Goal: Entertainment & Leisure: Browse casually

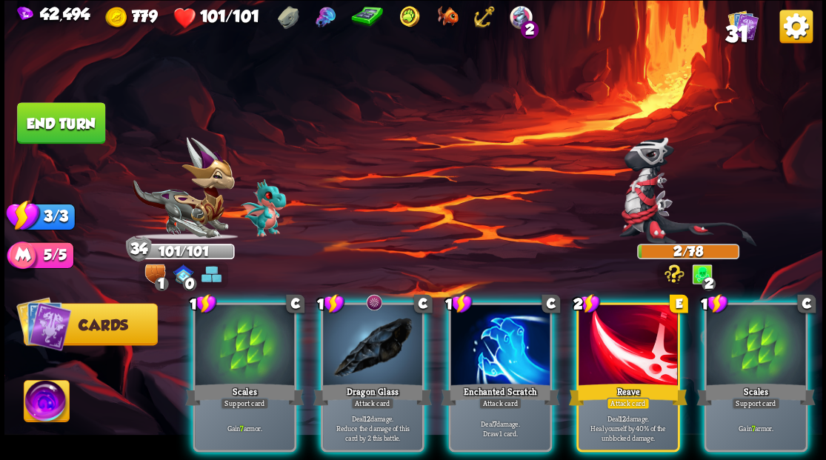
click at [364, 339] on div at bounding box center [372, 346] width 99 height 84
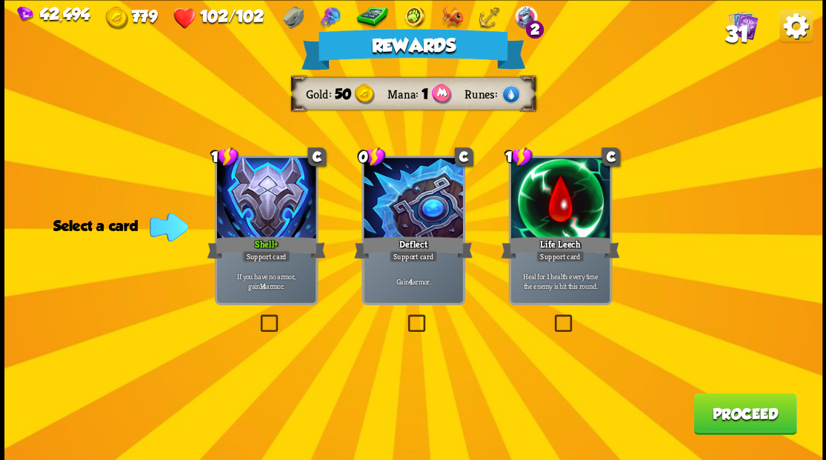
click at [739, 36] on span "31" at bounding box center [737, 33] width 24 height 25
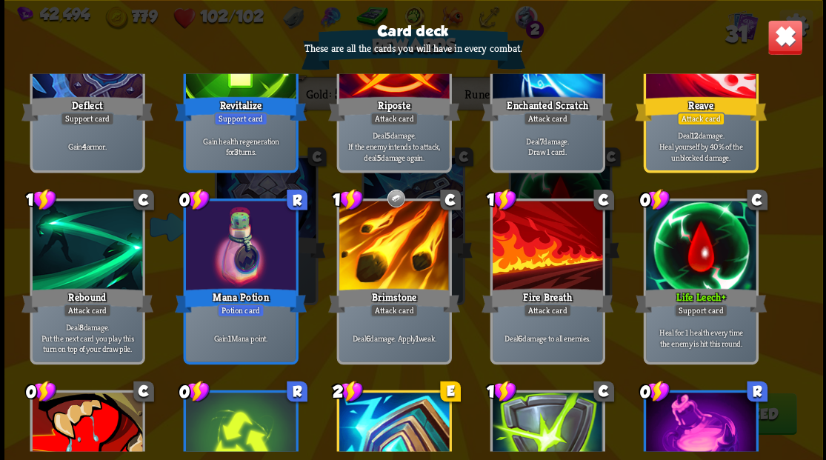
scroll to position [790, 0]
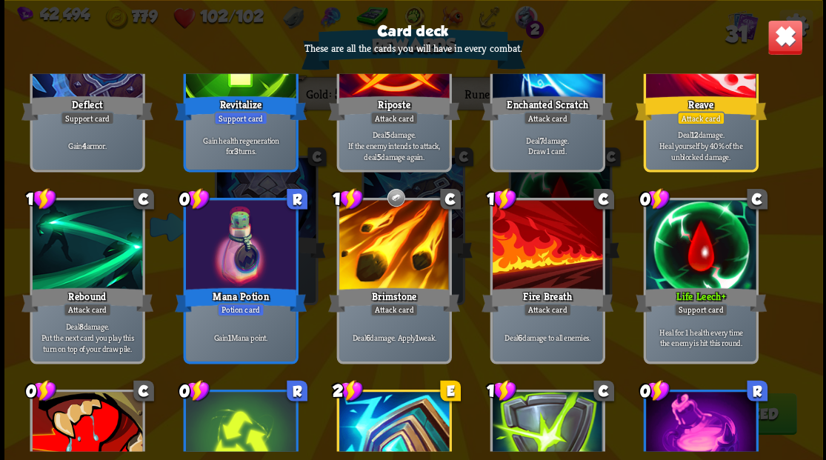
click at [787, 34] on img at bounding box center [785, 37] width 36 height 36
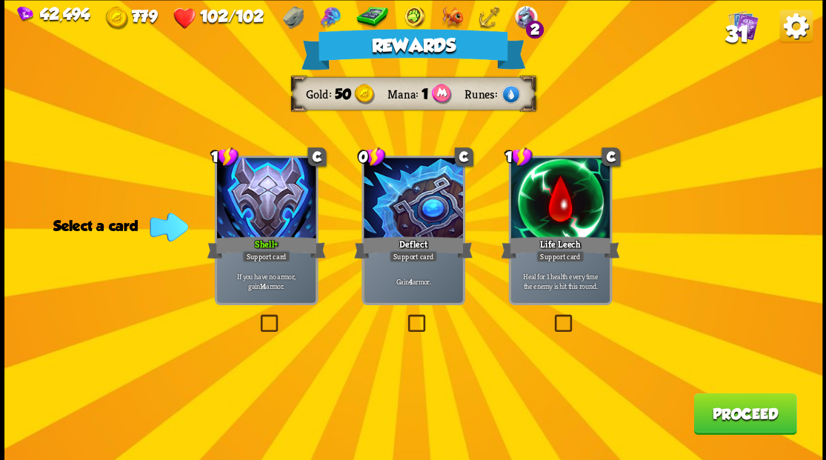
click at [734, 404] on button "Proceed" at bounding box center [744, 413] width 103 height 41
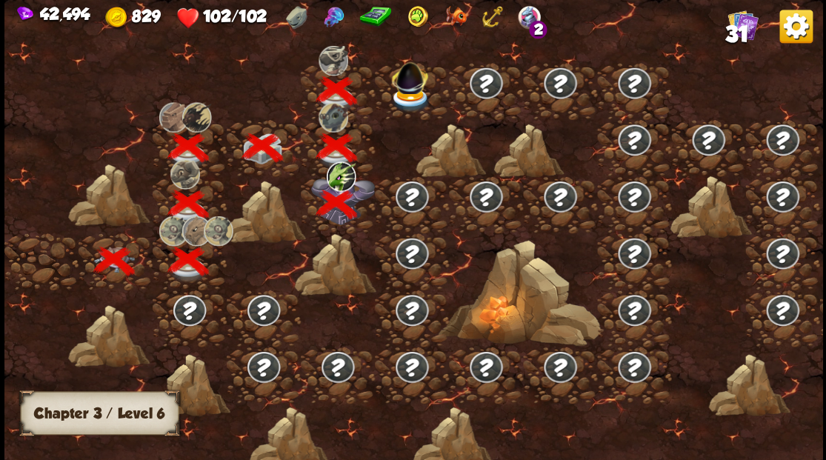
click at [413, 93] on img at bounding box center [410, 99] width 41 height 24
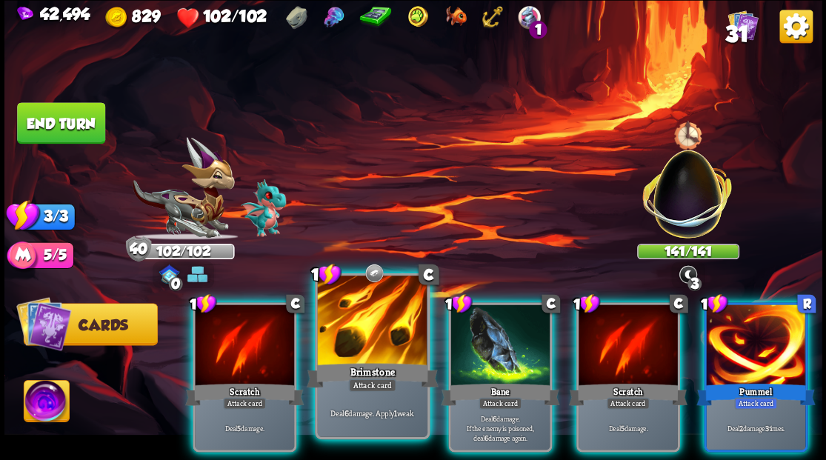
click at [379, 312] on div at bounding box center [372, 322] width 110 height 93
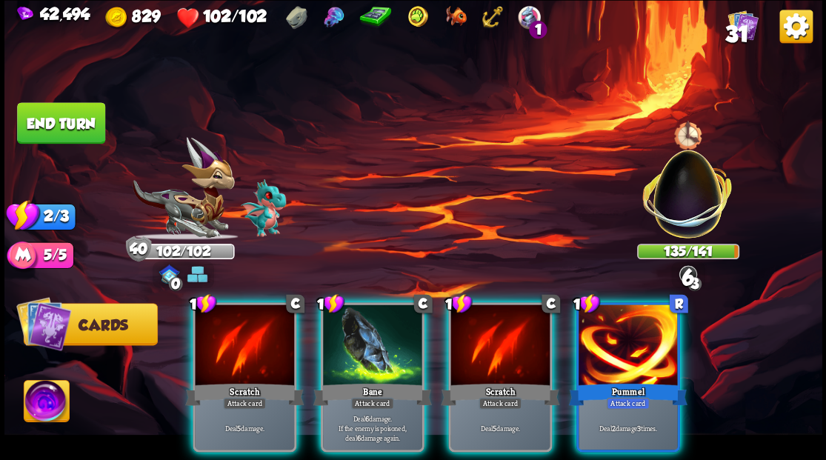
click at [379, 312] on div at bounding box center [372, 346] width 99 height 84
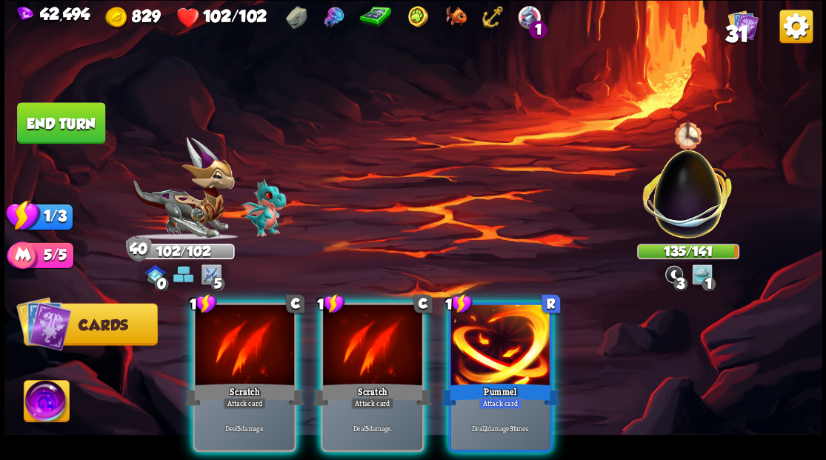
drag, startPoint x: 490, startPoint y: 353, endPoint x: 476, endPoint y: 288, distance: 66.9
click at [490, 347] on div at bounding box center [499, 346] width 99 height 84
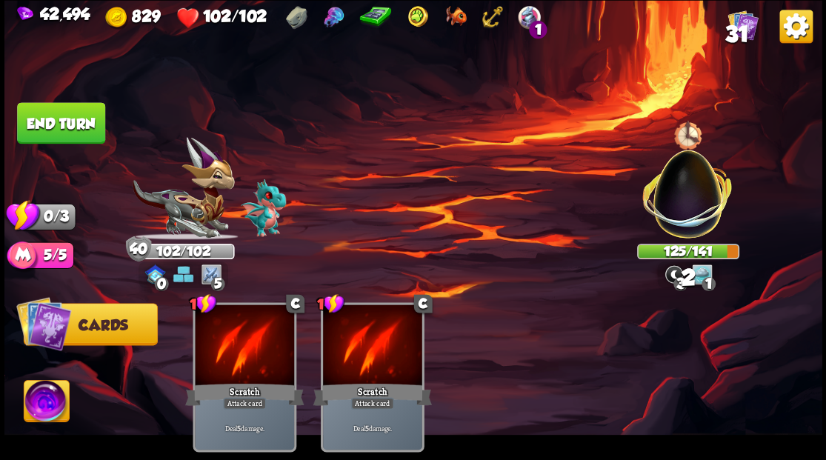
click at [91, 128] on button "End turn" at bounding box center [61, 122] width 88 height 41
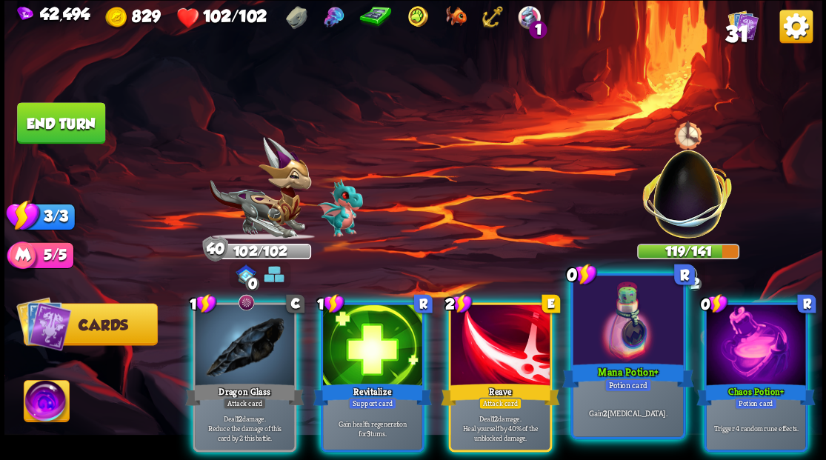
click at [639, 334] on div at bounding box center [628, 322] width 110 height 93
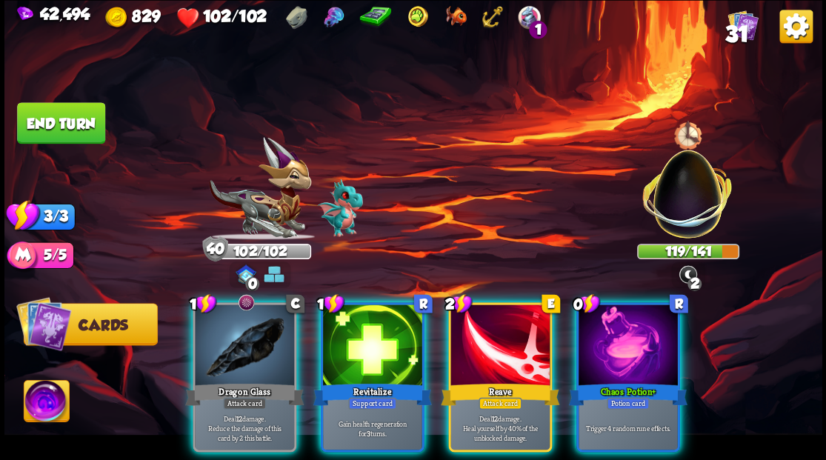
click at [647, 332] on div at bounding box center [628, 346] width 99 height 84
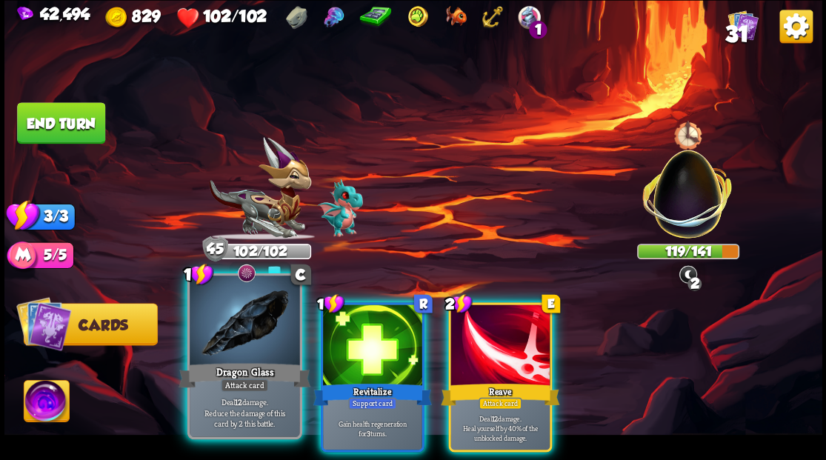
click at [256, 327] on div at bounding box center [245, 322] width 110 height 93
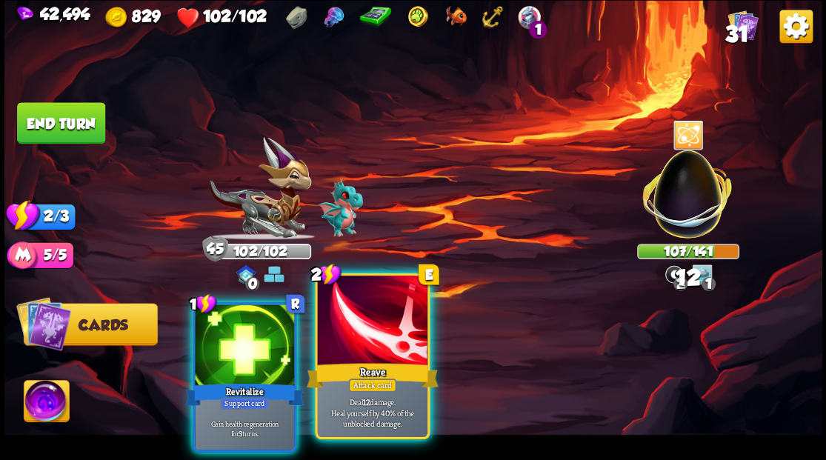
click at [372, 339] on div at bounding box center [372, 322] width 110 height 93
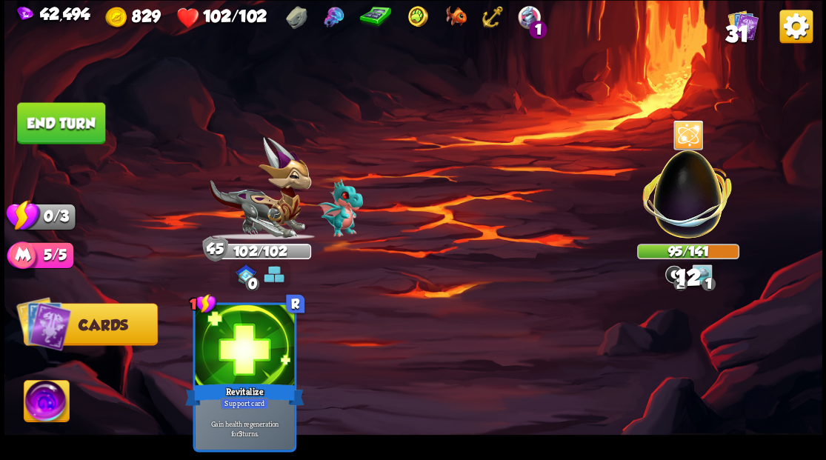
drag, startPoint x: 72, startPoint y: 121, endPoint x: 163, endPoint y: 104, distance: 92.7
click at [79, 119] on button "End turn" at bounding box center [61, 122] width 88 height 41
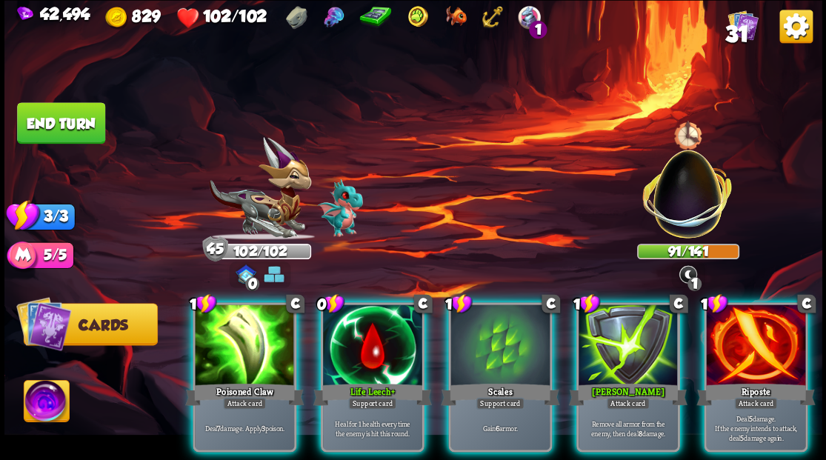
drag, startPoint x: 792, startPoint y: 344, endPoint x: 792, endPoint y: 330, distance: 13.3
click at [792, 343] on div at bounding box center [755, 346] width 99 height 84
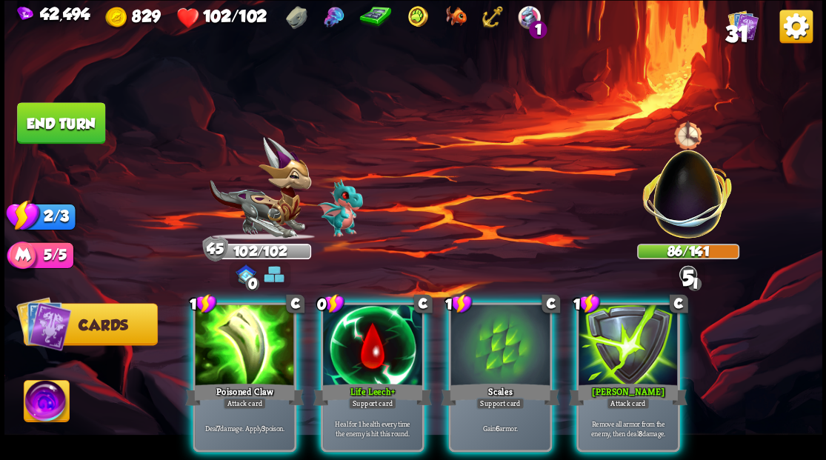
drag, startPoint x: 216, startPoint y: 322, endPoint x: 270, endPoint y: 255, distance: 85.8
click at [218, 314] on div at bounding box center [244, 346] width 99 height 84
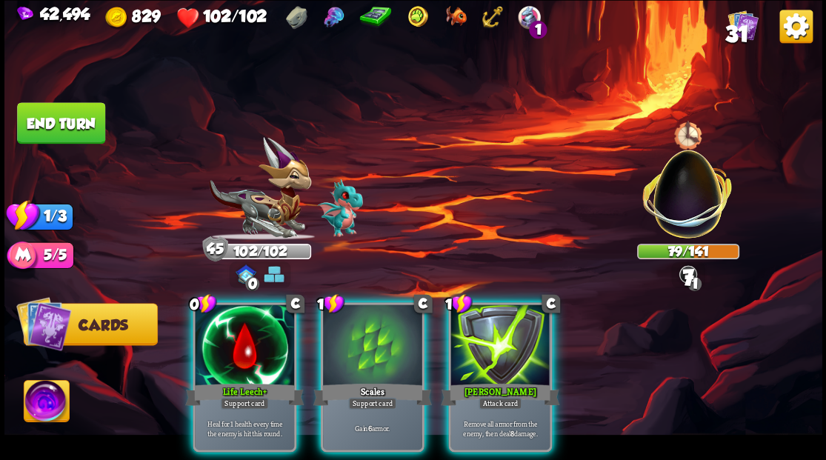
drag, startPoint x: 344, startPoint y: 333, endPoint x: 344, endPoint y: 312, distance: 21.5
click at [344, 332] on div at bounding box center [372, 346] width 99 height 84
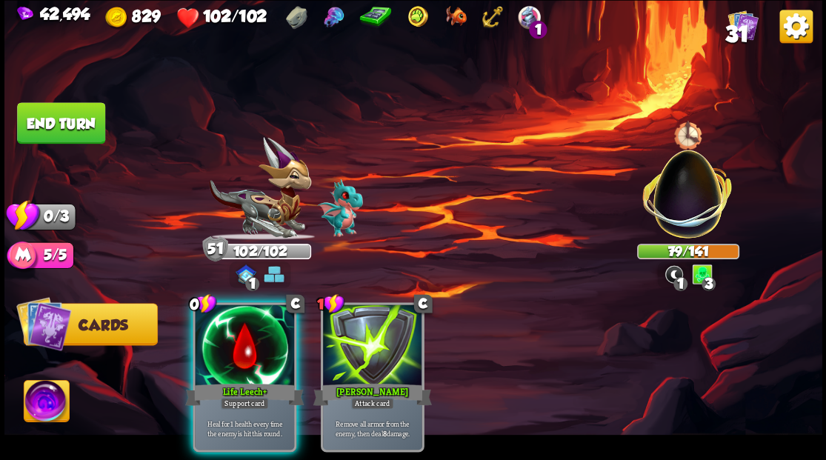
click at [74, 112] on button "End turn" at bounding box center [61, 122] width 88 height 41
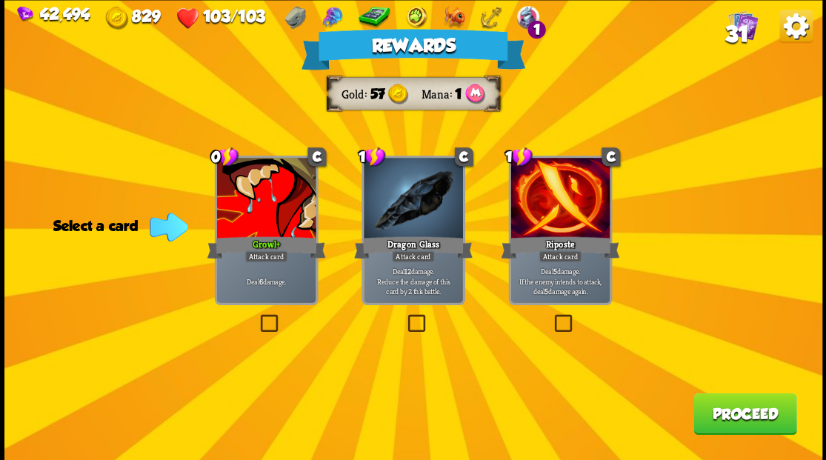
click at [736, 27] on span "31" at bounding box center [737, 33] width 24 height 25
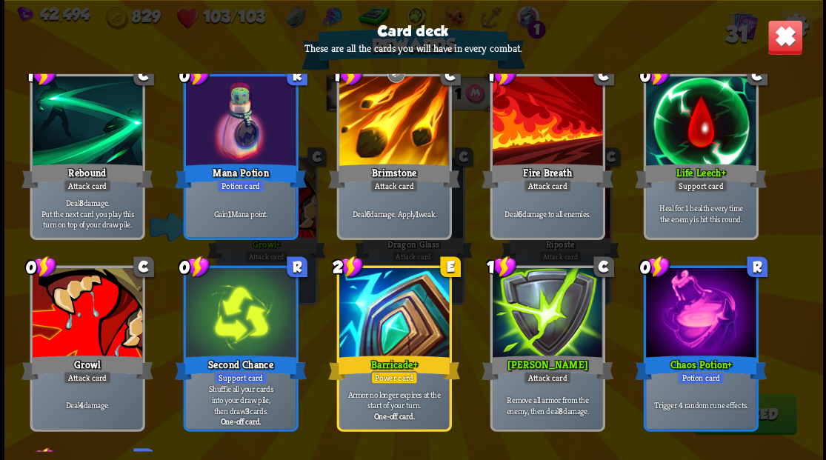
scroll to position [938, 0]
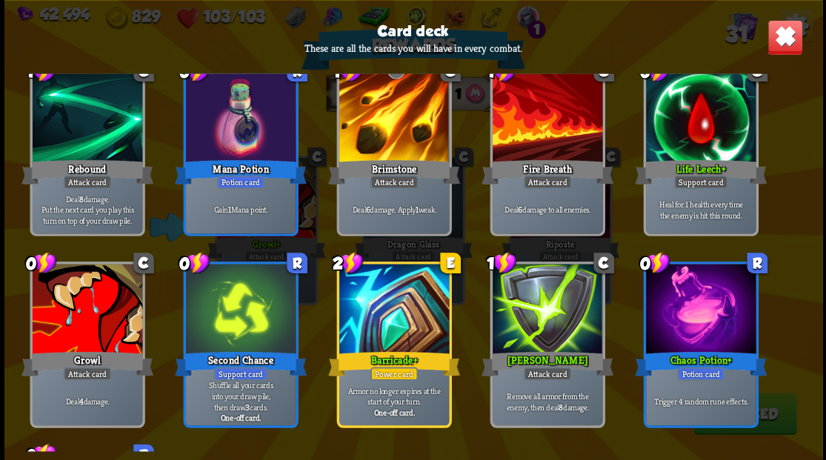
click at [784, 34] on img at bounding box center [785, 37] width 36 height 36
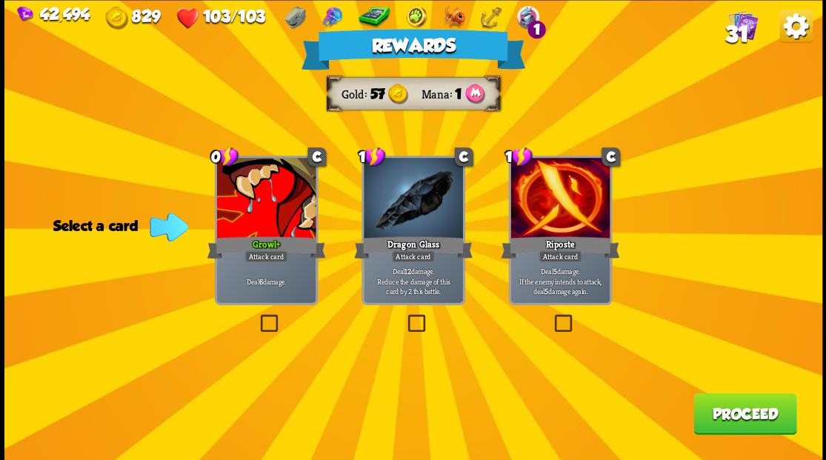
click at [744, 419] on button "Proceed" at bounding box center [744, 413] width 103 height 41
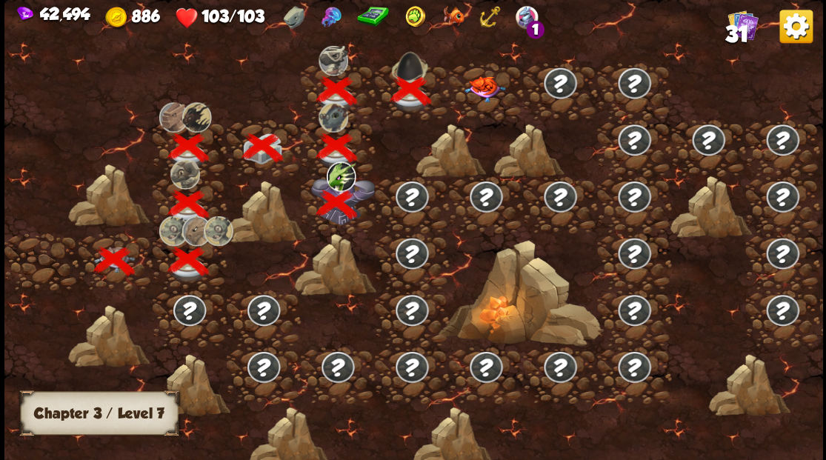
click at [482, 84] on img at bounding box center [484, 89] width 41 height 26
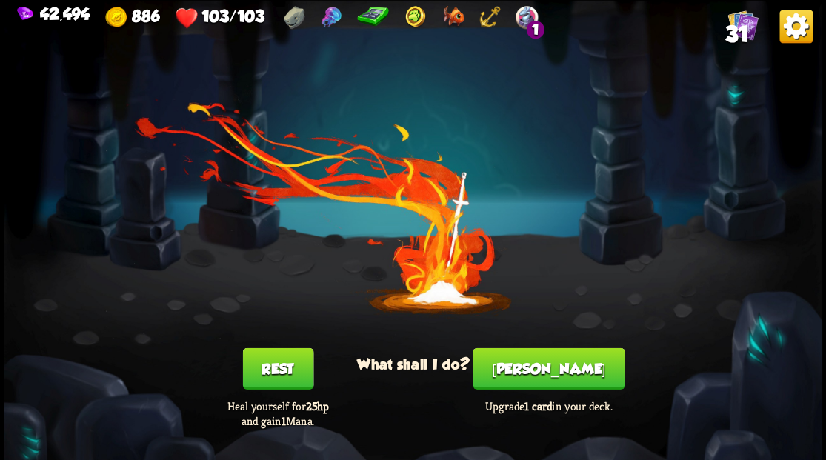
click at [554, 366] on button "[PERSON_NAME]" at bounding box center [549, 367] width 152 height 41
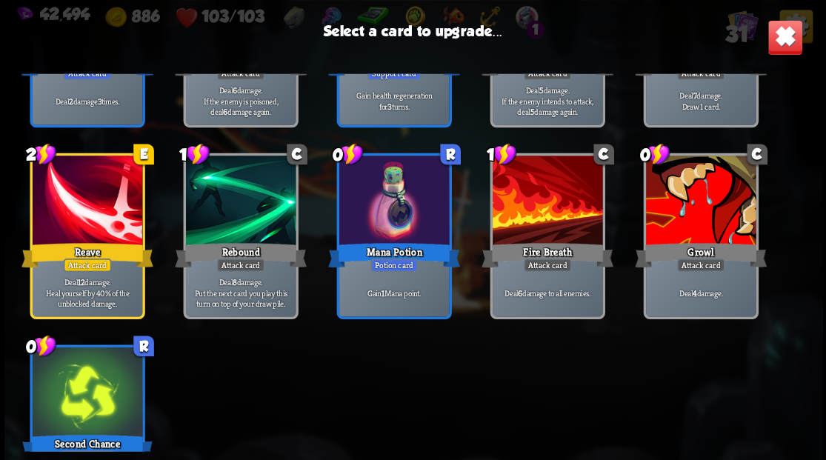
scroll to position [688, 0]
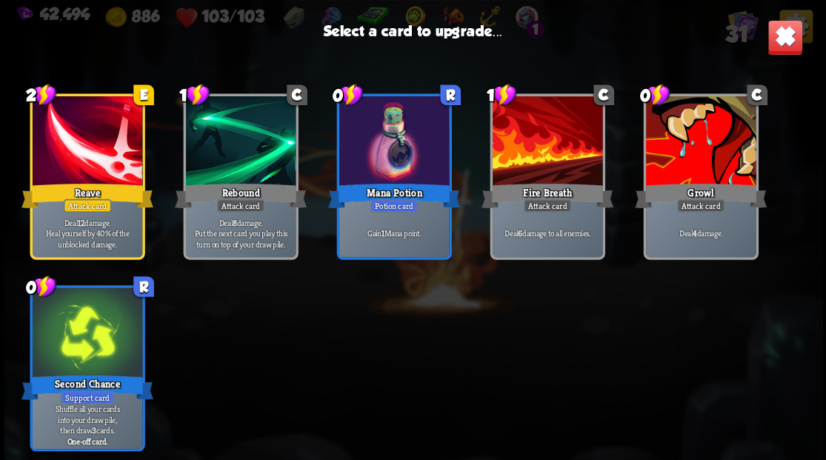
click at [685, 143] on div at bounding box center [700, 142] width 110 height 93
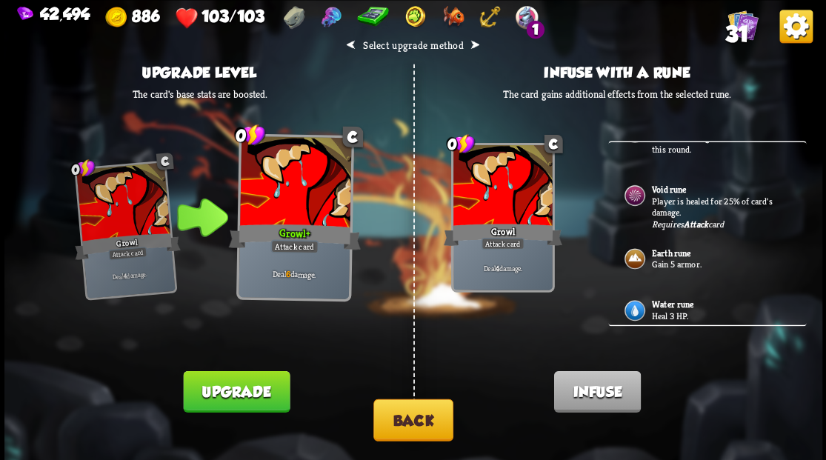
scroll to position [416, 0]
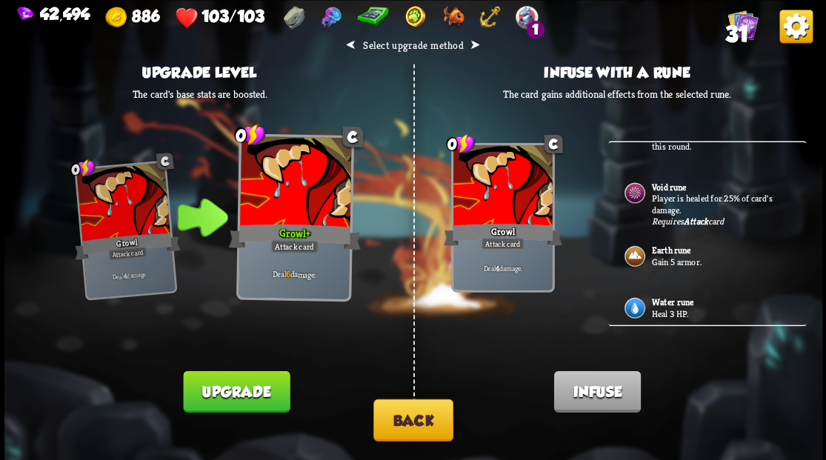
click at [419, 421] on button "Back" at bounding box center [413, 420] width 80 height 42
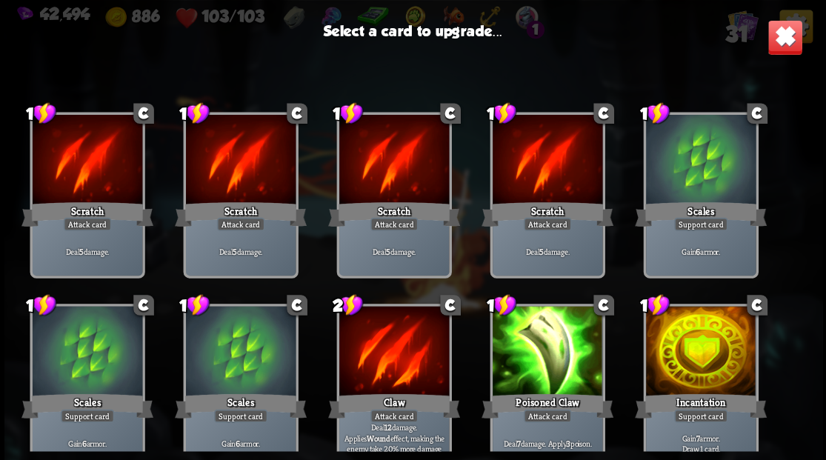
drag, startPoint x: 682, startPoint y: 354, endPoint x: 682, endPoint y: 339, distance: 14.8
click at [682, 339] on div at bounding box center [700, 352] width 110 height 93
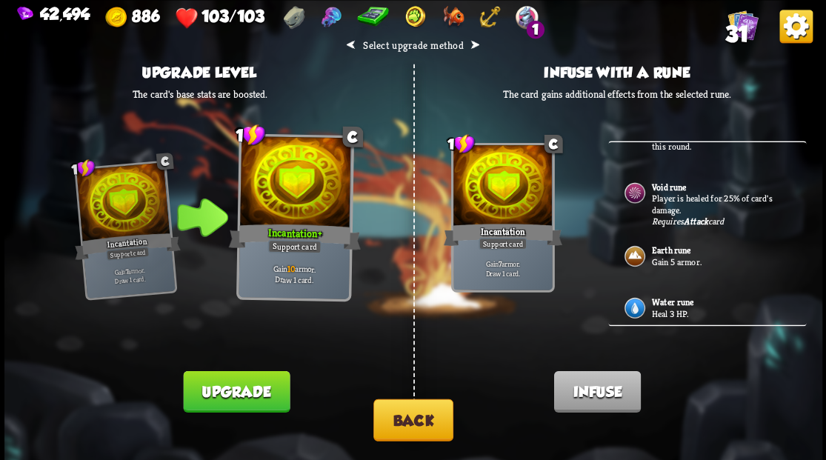
click at [664, 307] on p "Heal 3 HP." at bounding box center [720, 313] width 139 height 12
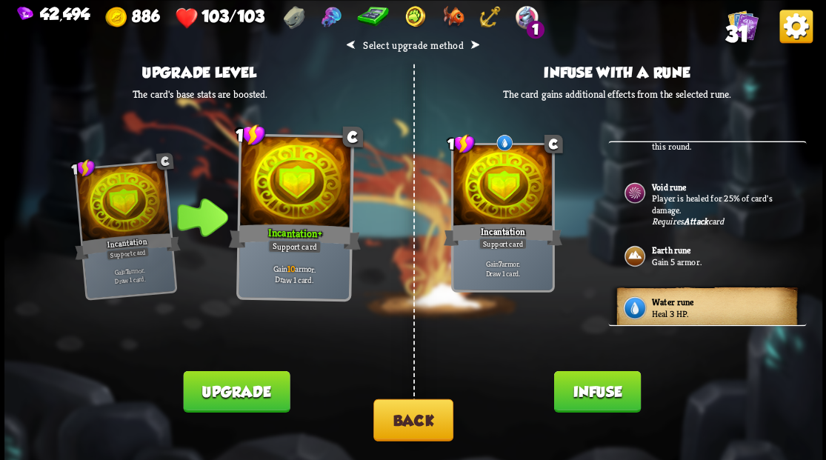
drag, startPoint x: 596, startPoint y: 397, endPoint x: 594, endPoint y: 363, distance: 34.1
click at [596, 392] on button "Infuse" at bounding box center [596, 390] width 87 height 41
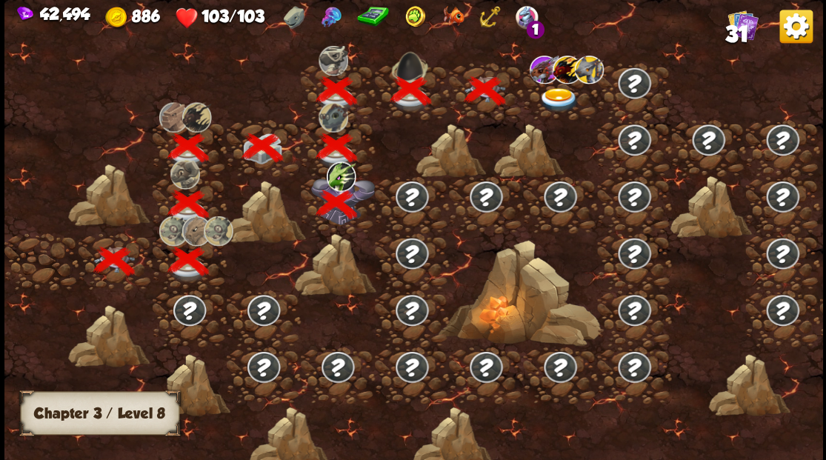
click at [547, 88] on img at bounding box center [559, 99] width 41 height 24
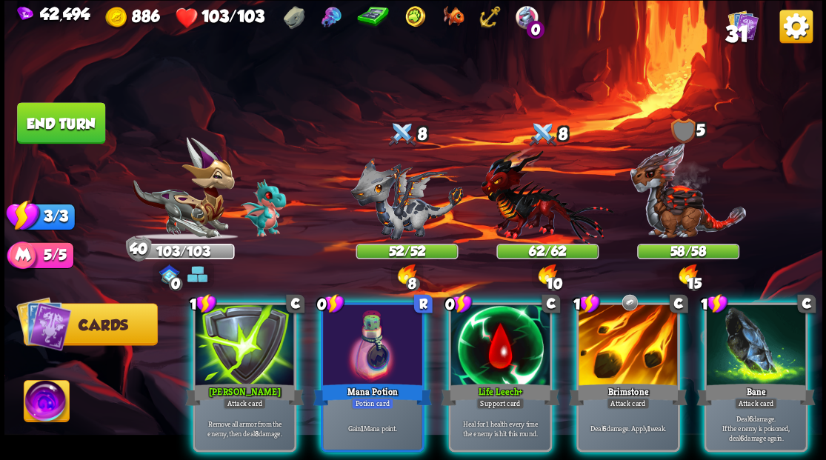
click at [48, 408] on img at bounding box center [46, 403] width 45 height 46
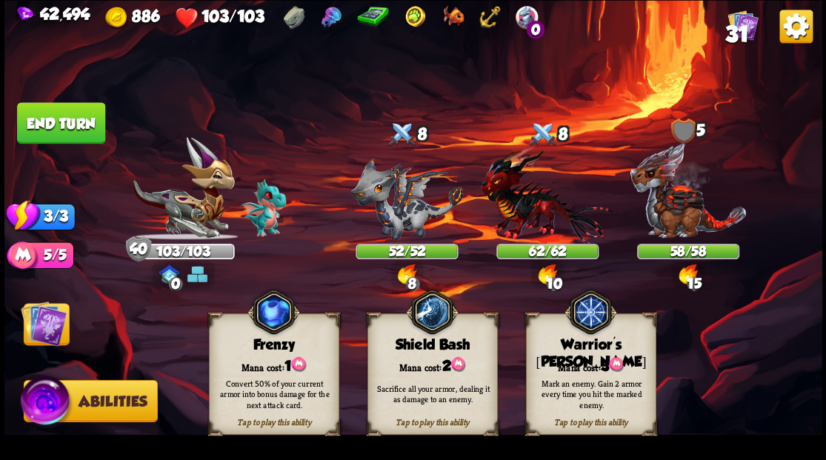
click at [602, 359] on span "3" at bounding box center [604, 365] width 8 height 16
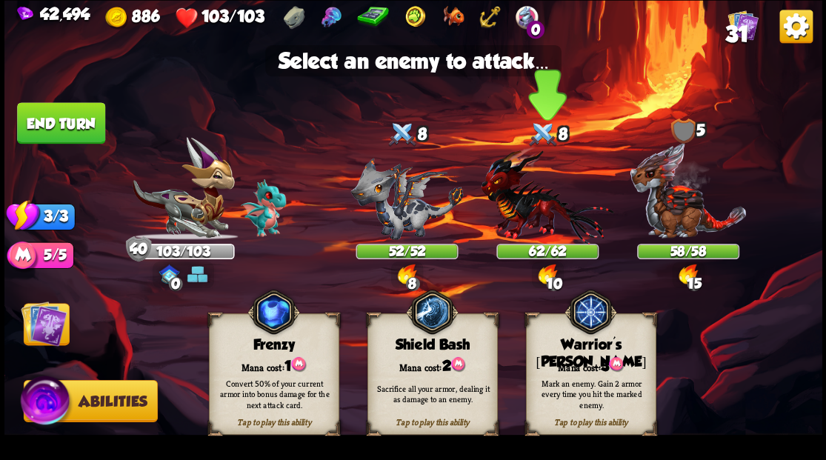
click at [520, 202] on img at bounding box center [547, 195] width 133 height 98
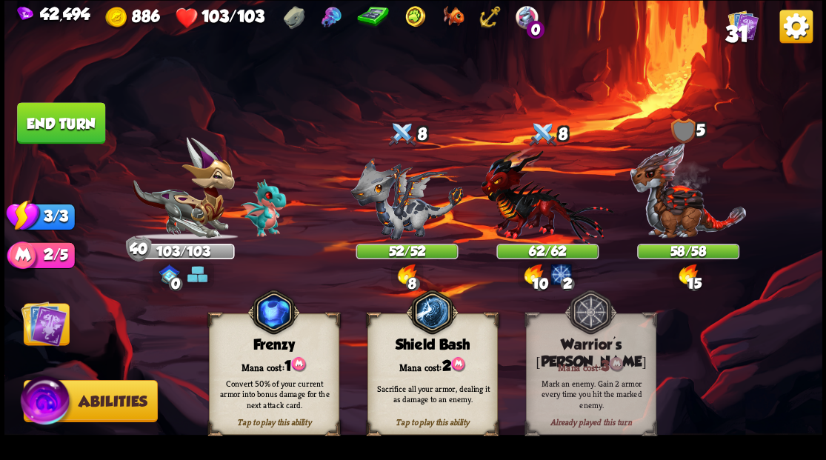
click at [47, 329] on img at bounding box center [44, 323] width 46 height 46
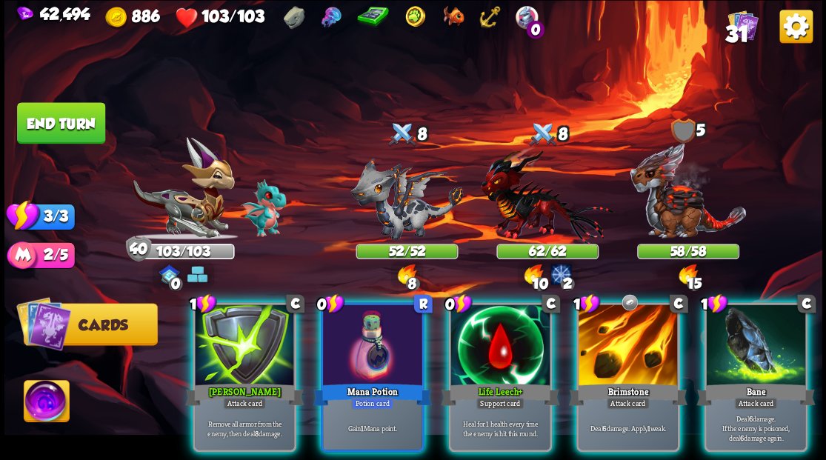
click at [366, 351] on div at bounding box center [372, 346] width 99 height 84
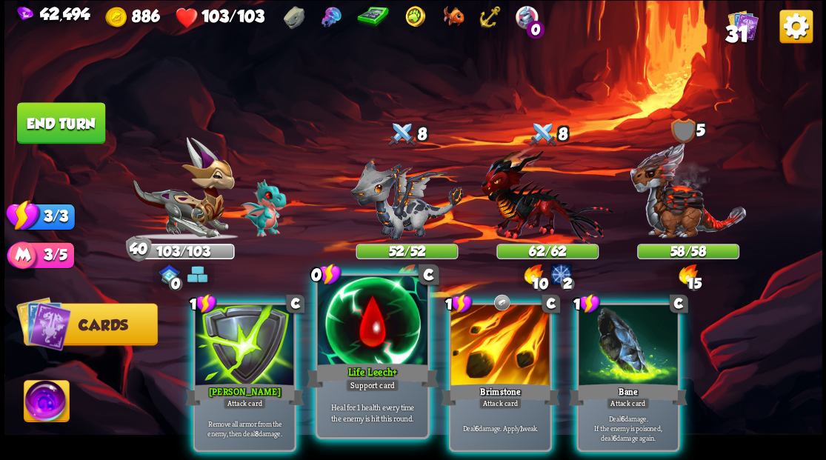
drag, startPoint x: 354, startPoint y: 339, endPoint x: 371, endPoint y: 316, distance: 29.2
click at [357, 334] on div at bounding box center [372, 322] width 110 height 93
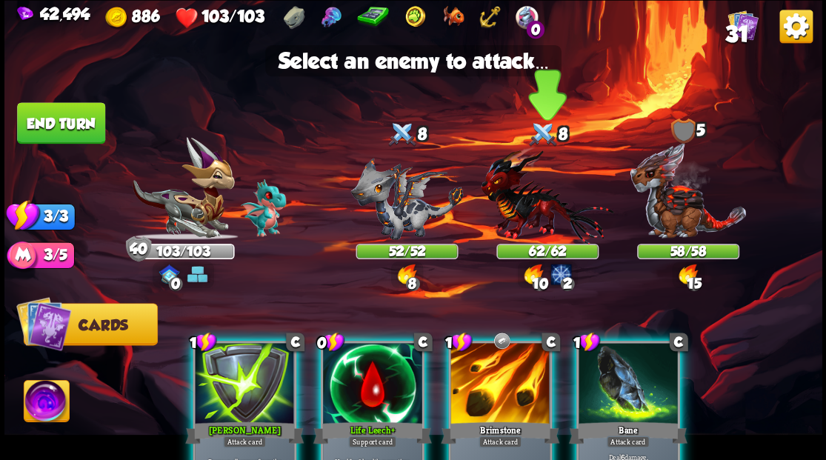
click at [507, 193] on img at bounding box center [547, 195] width 133 height 98
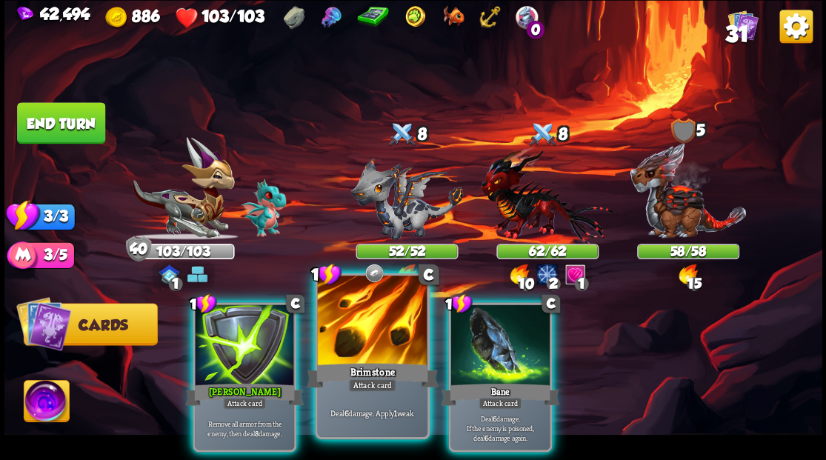
click at [366, 353] on div at bounding box center [372, 322] width 110 height 93
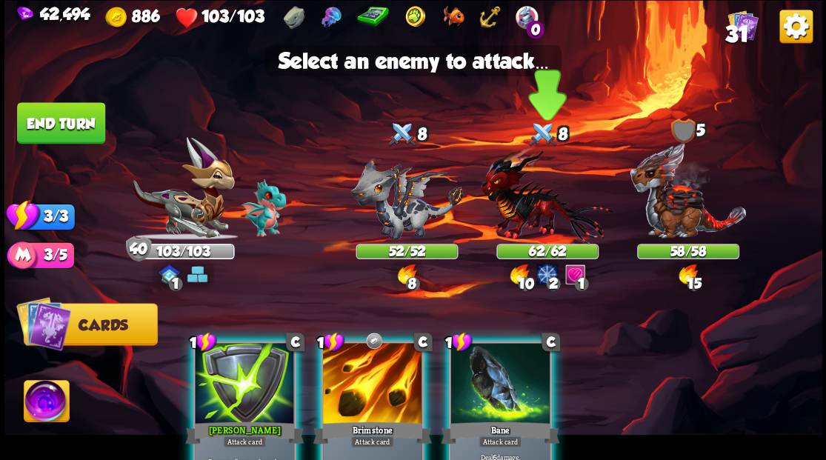
click at [511, 199] on img at bounding box center [547, 195] width 133 height 98
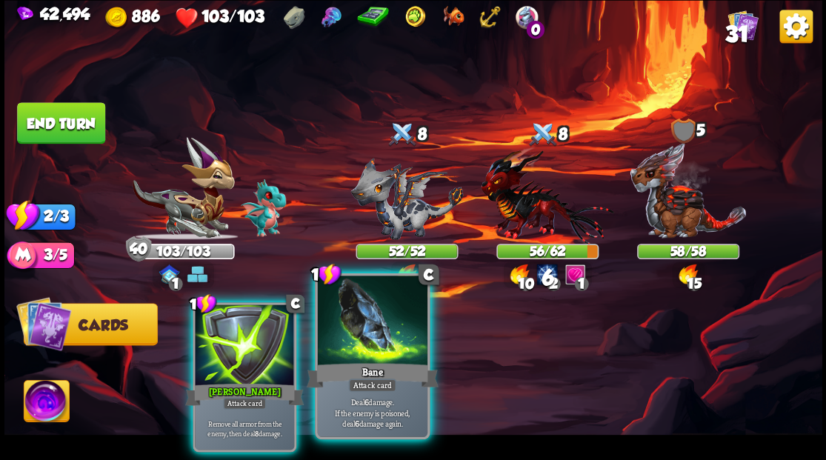
click at [369, 360] on div "Bane" at bounding box center [372, 375] width 132 height 30
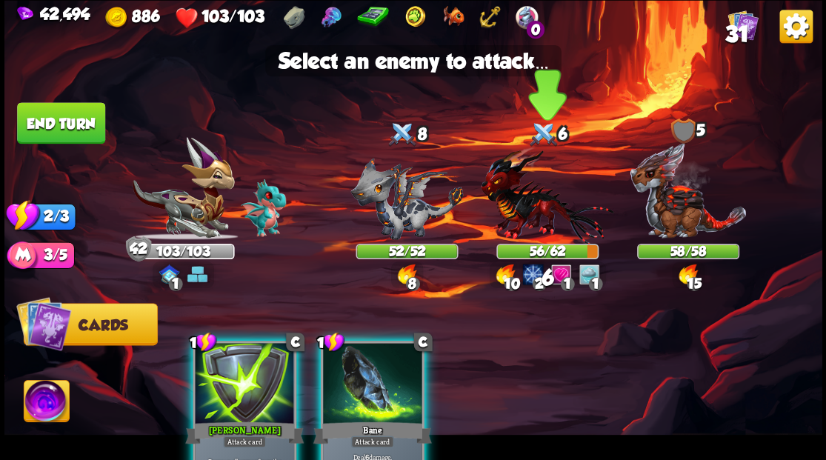
click at [507, 209] on img at bounding box center [547, 195] width 133 height 98
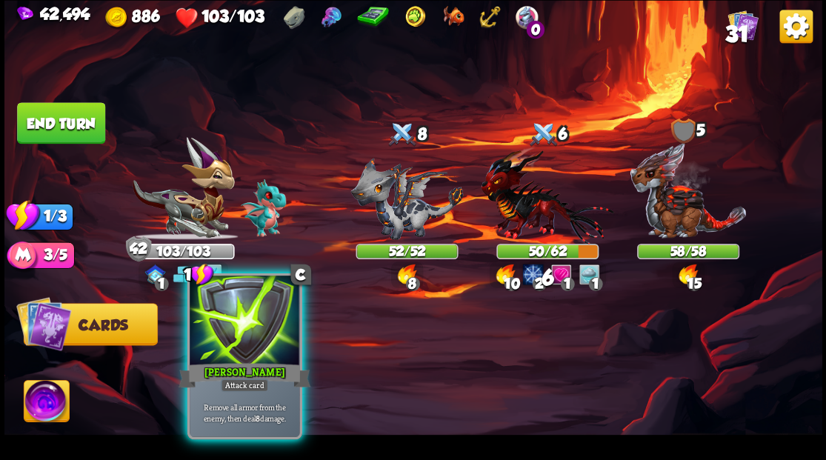
click at [246, 347] on div at bounding box center [245, 322] width 110 height 93
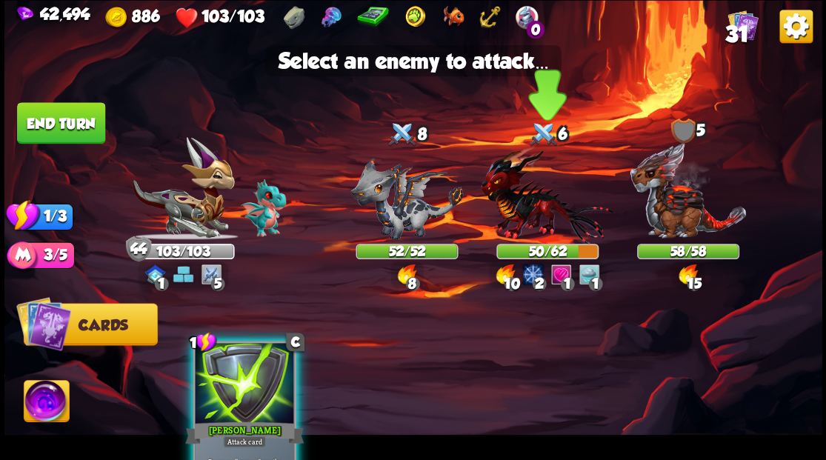
click at [511, 206] on img at bounding box center [547, 195] width 133 height 98
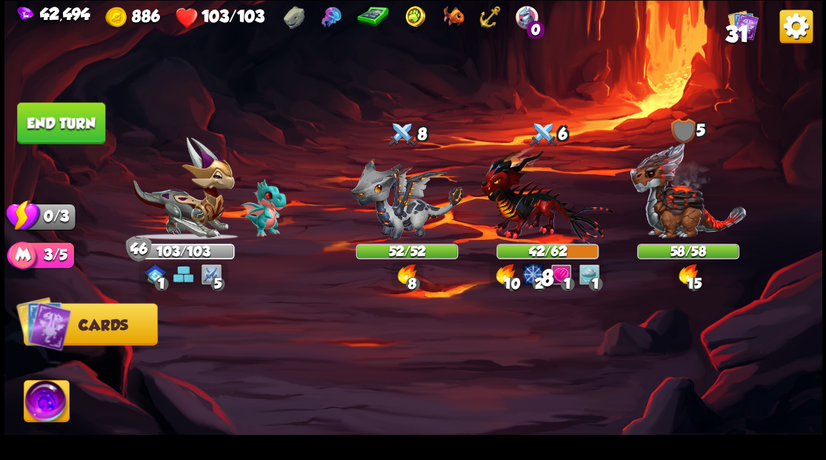
click at [55, 121] on button "End turn" at bounding box center [61, 122] width 88 height 41
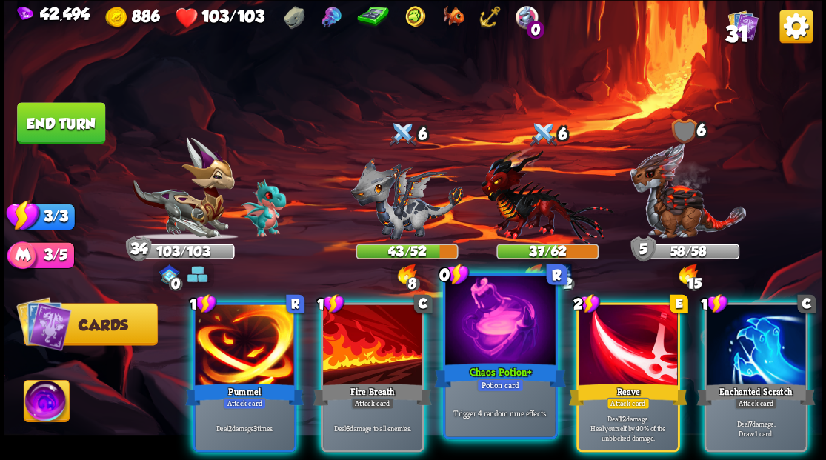
drag, startPoint x: 494, startPoint y: 354, endPoint x: 485, endPoint y: 342, distance: 15.4
click at [493, 353] on div at bounding box center [500, 322] width 110 height 93
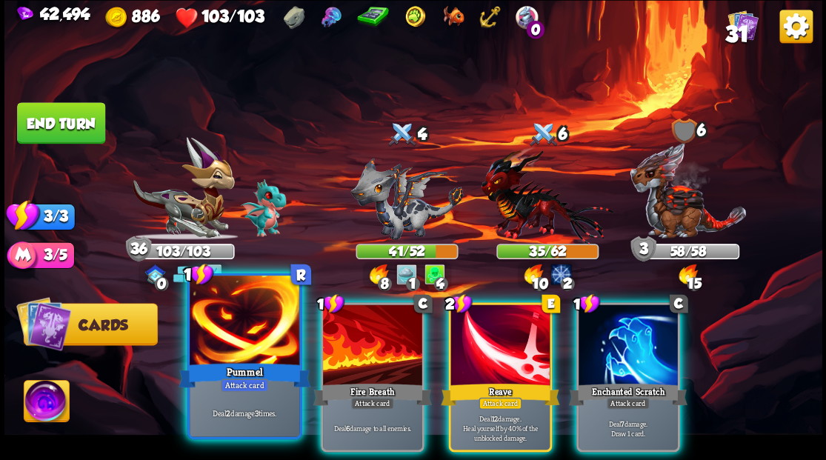
click at [231, 341] on div at bounding box center [245, 322] width 110 height 93
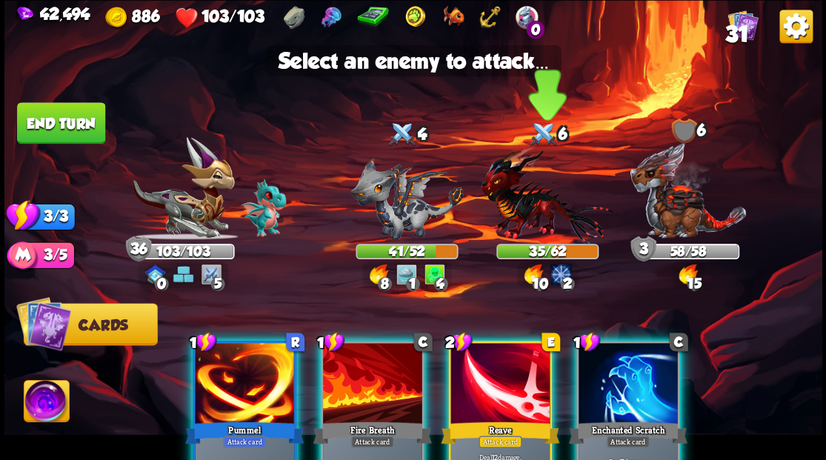
click at [545, 221] on img at bounding box center [547, 195] width 133 height 98
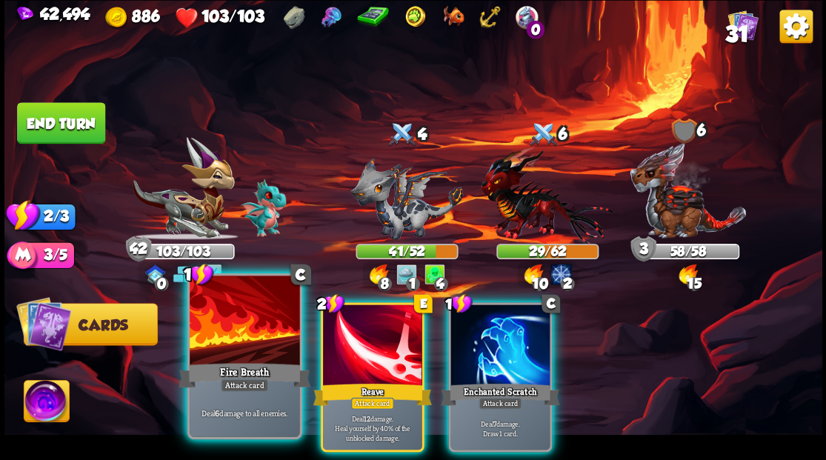
click at [236, 337] on div at bounding box center [245, 322] width 110 height 93
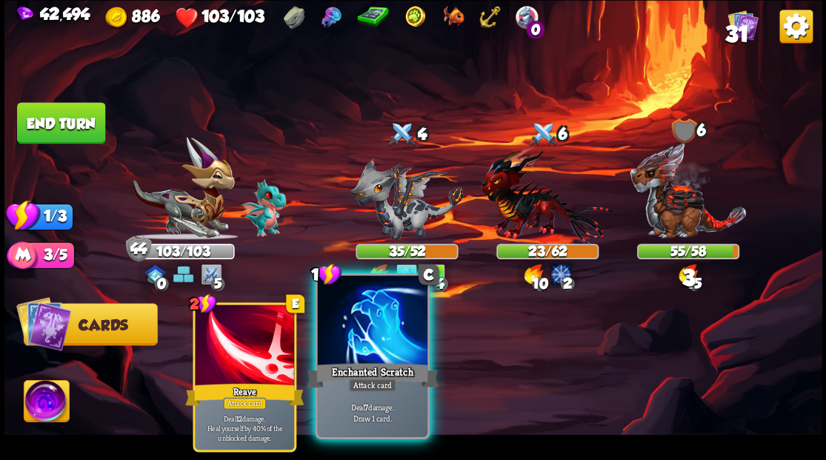
click at [367, 325] on div at bounding box center [372, 322] width 110 height 93
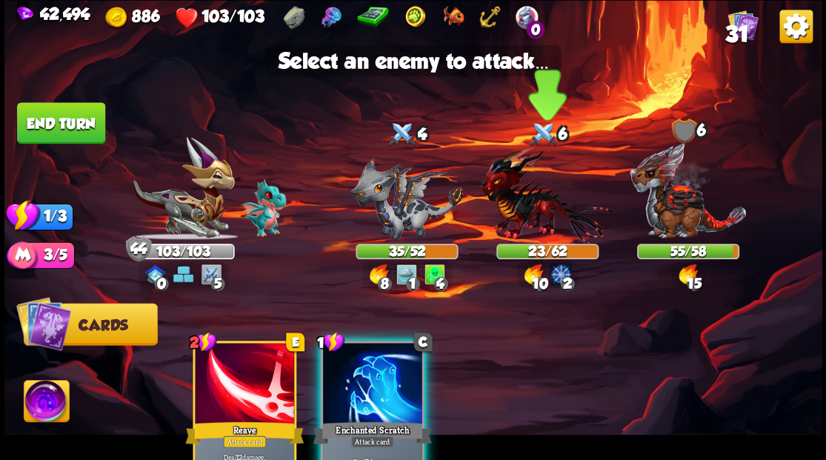
click at [516, 204] on img at bounding box center [547, 195] width 133 height 98
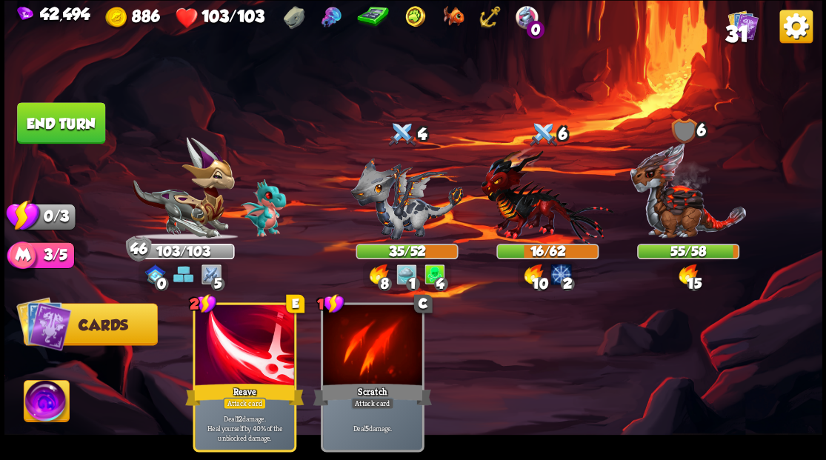
click at [37, 112] on button "End turn" at bounding box center [61, 122] width 88 height 41
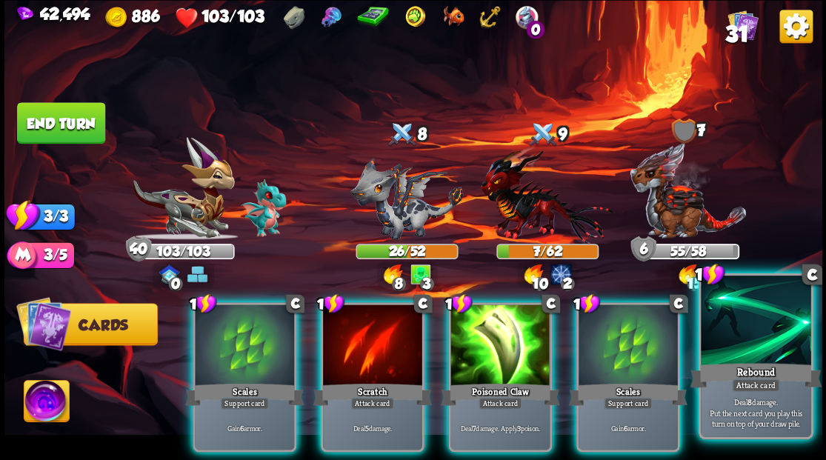
click at [769, 348] on div at bounding box center [756, 322] width 110 height 93
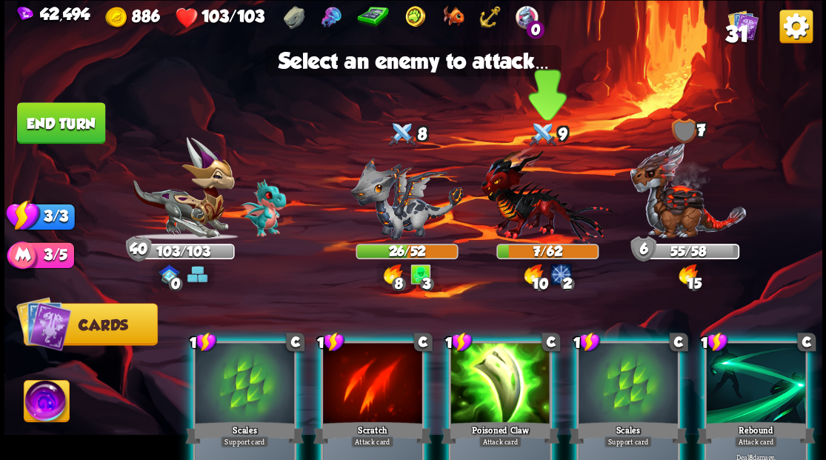
click at [510, 204] on img at bounding box center [547, 195] width 133 height 98
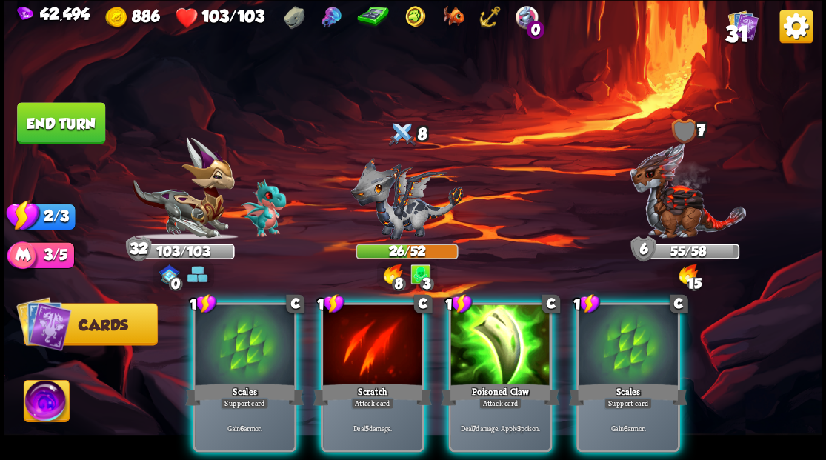
click at [639, 329] on div at bounding box center [628, 346] width 99 height 84
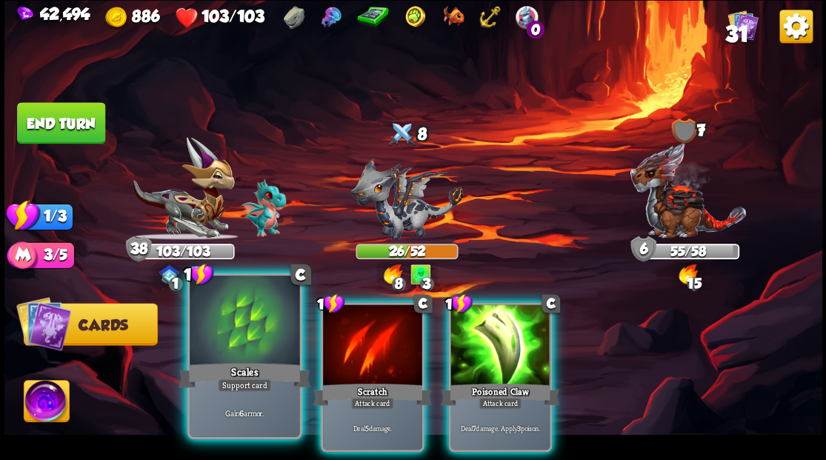
click at [210, 372] on div "Scales" at bounding box center [245, 375] width 132 height 30
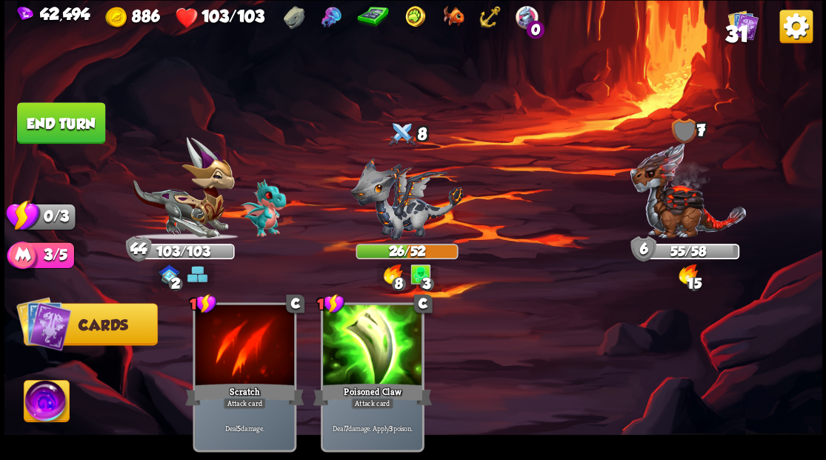
click at [87, 125] on button "End turn" at bounding box center [61, 122] width 88 height 41
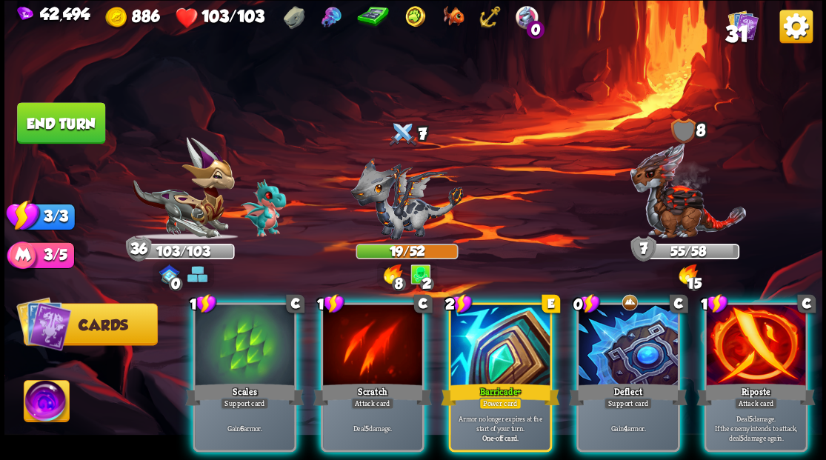
click at [609, 346] on div at bounding box center [628, 346] width 99 height 84
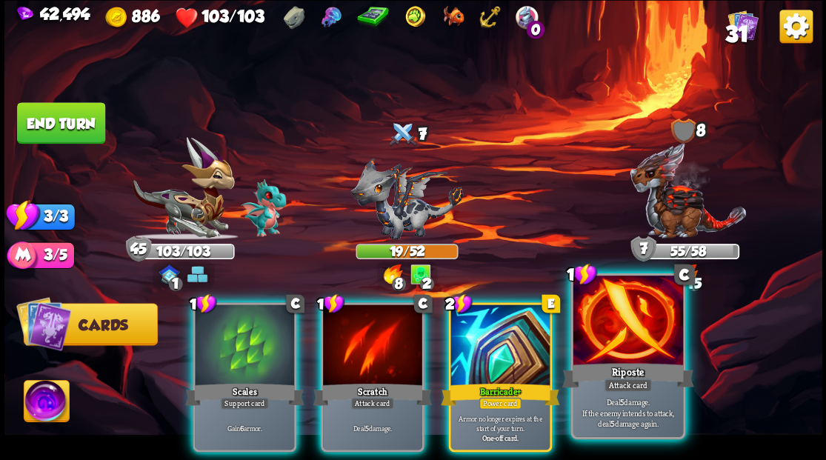
click at [637, 313] on div at bounding box center [628, 322] width 110 height 93
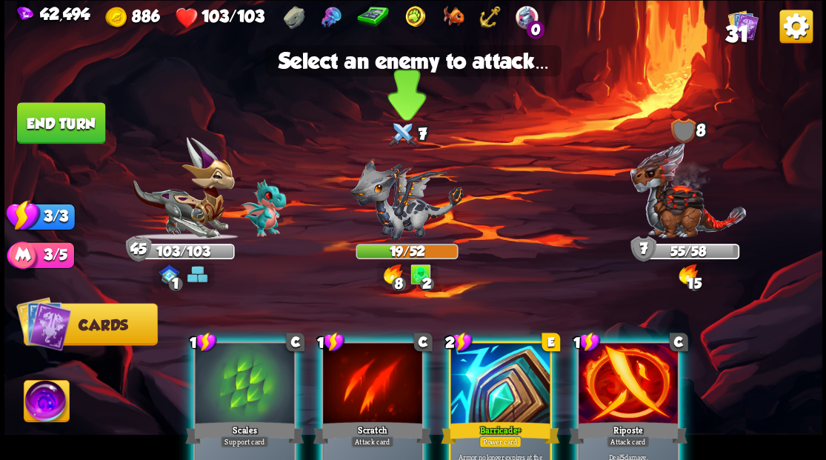
click at [393, 212] on img at bounding box center [406, 198] width 113 height 82
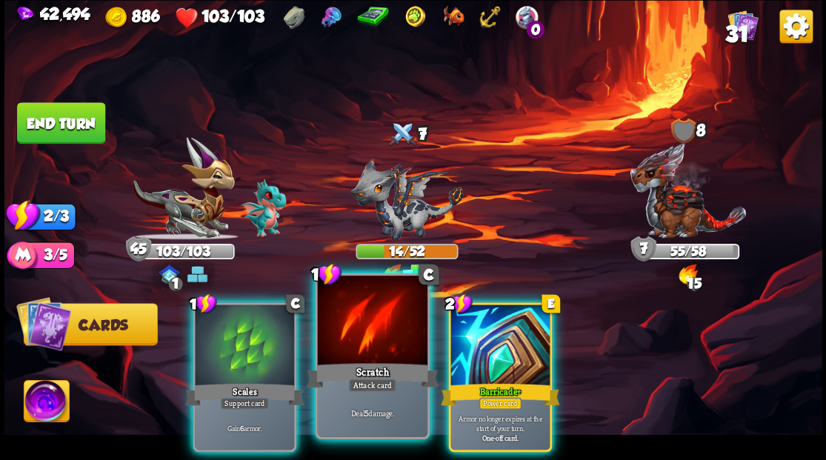
drag, startPoint x: 374, startPoint y: 348, endPoint x: 375, endPoint y: 286, distance: 62.2
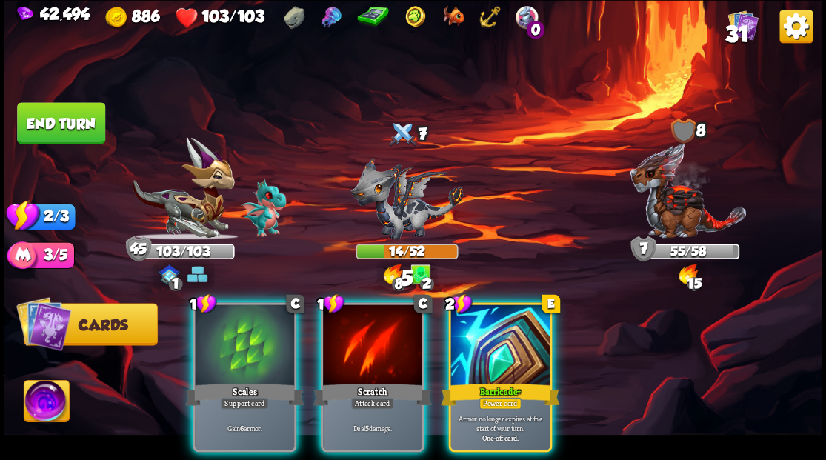
click at [373, 348] on div at bounding box center [372, 346] width 99 height 84
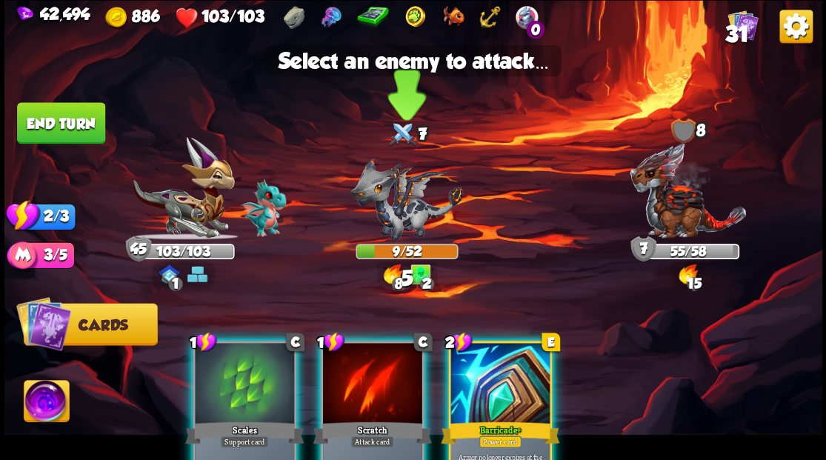
click at [388, 207] on img at bounding box center [406, 198] width 113 height 82
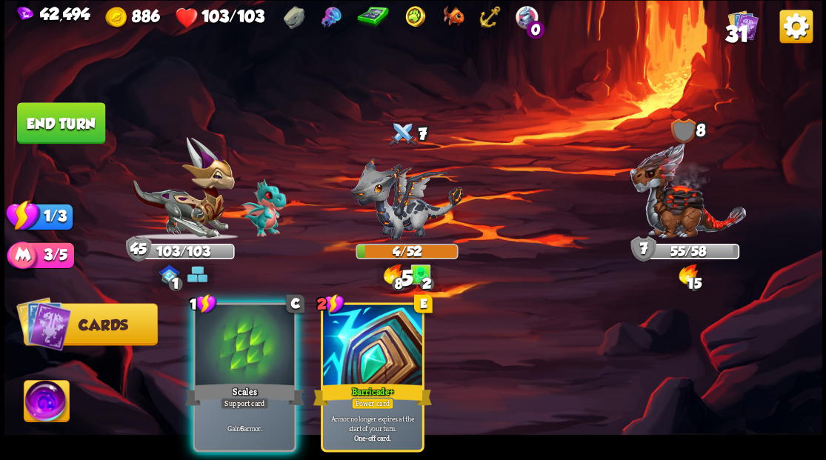
drag, startPoint x: 246, startPoint y: 333, endPoint x: 193, endPoint y: 265, distance: 86.1
click at [241, 318] on div at bounding box center [244, 346] width 99 height 84
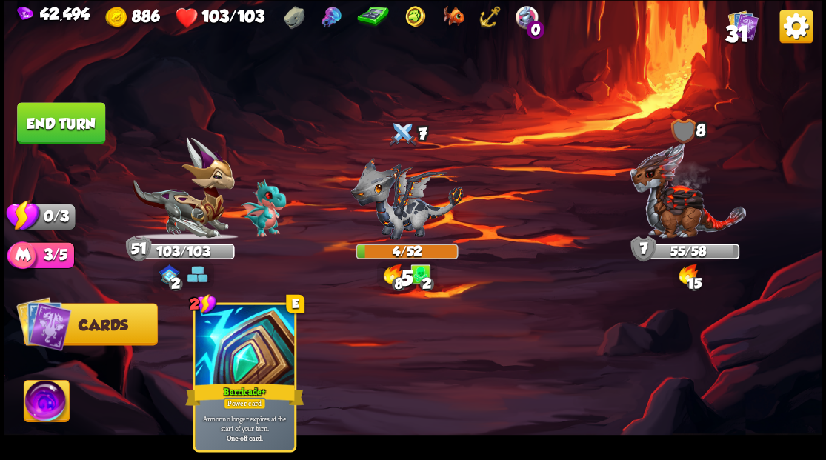
click at [80, 126] on button "End turn" at bounding box center [61, 122] width 88 height 41
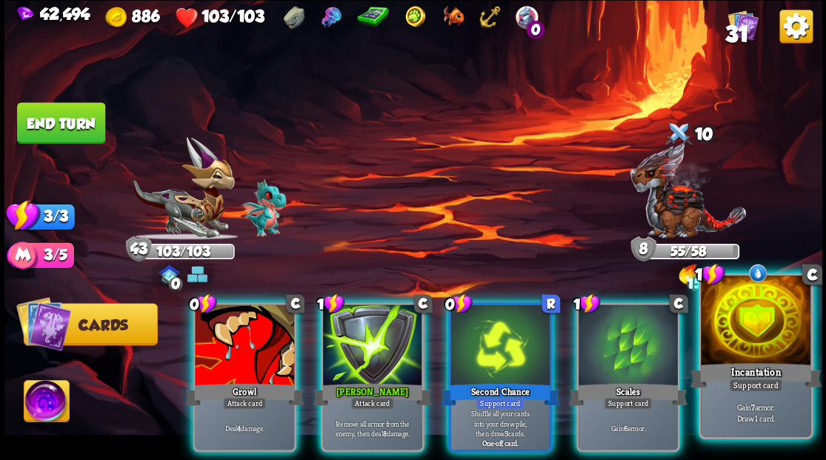
click at [788, 357] on div at bounding box center [756, 322] width 110 height 93
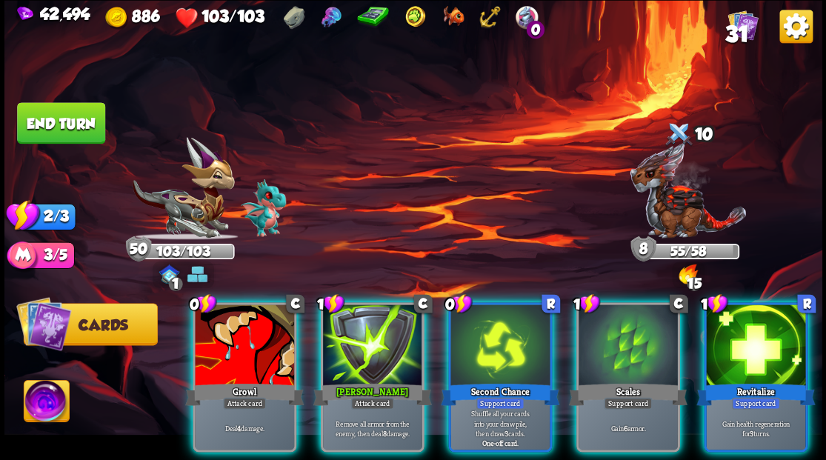
click at [384, 336] on div at bounding box center [372, 346] width 99 height 84
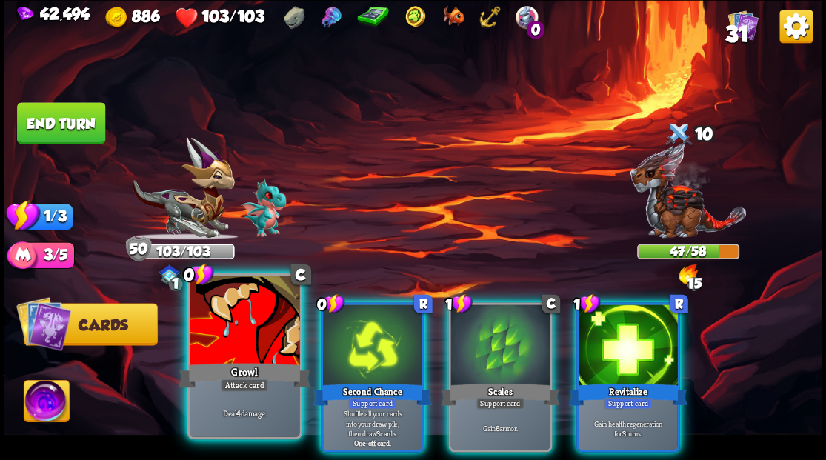
click at [239, 344] on div at bounding box center [245, 322] width 110 height 93
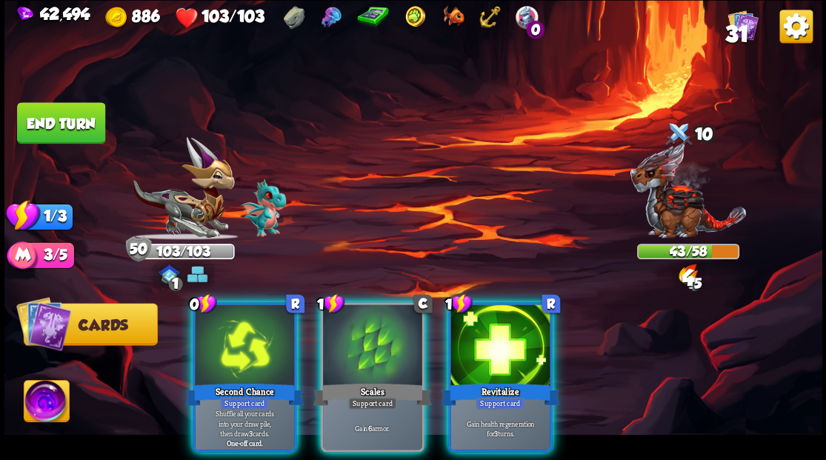
drag, startPoint x: 239, startPoint y: 344, endPoint x: 288, endPoint y: 307, distance: 61.9
click at [245, 339] on div at bounding box center [244, 346] width 99 height 84
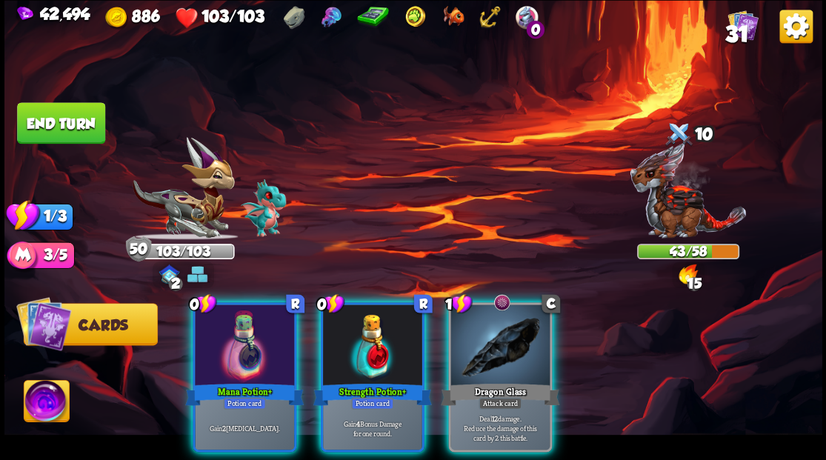
drag, startPoint x: 245, startPoint y: 332, endPoint x: 253, endPoint y: 318, distance: 16.3
click at [245, 332] on div at bounding box center [244, 346] width 99 height 84
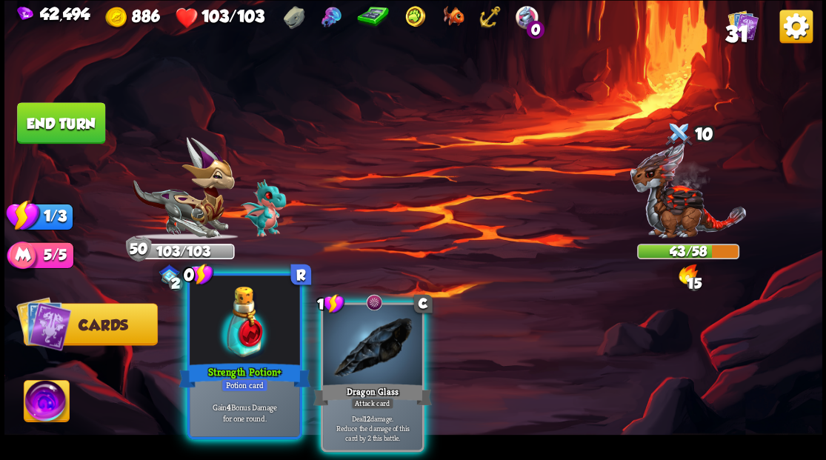
click at [239, 327] on div at bounding box center [245, 322] width 110 height 93
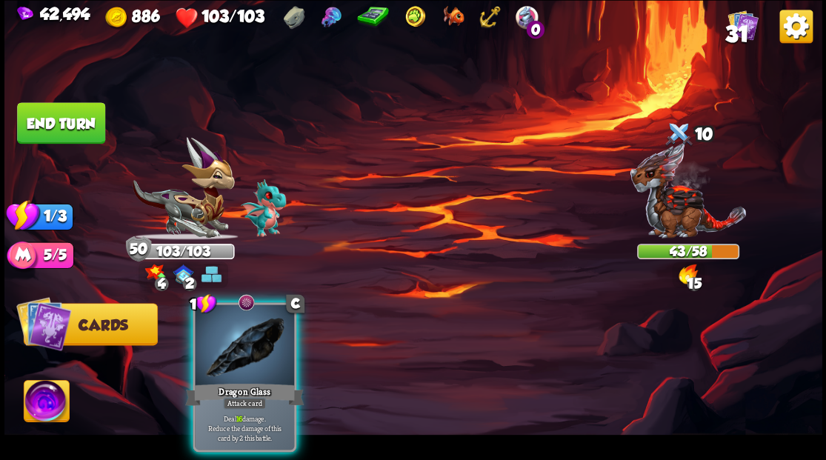
click at [240, 325] on div at bounding box center [244, 346] width 99 height 84
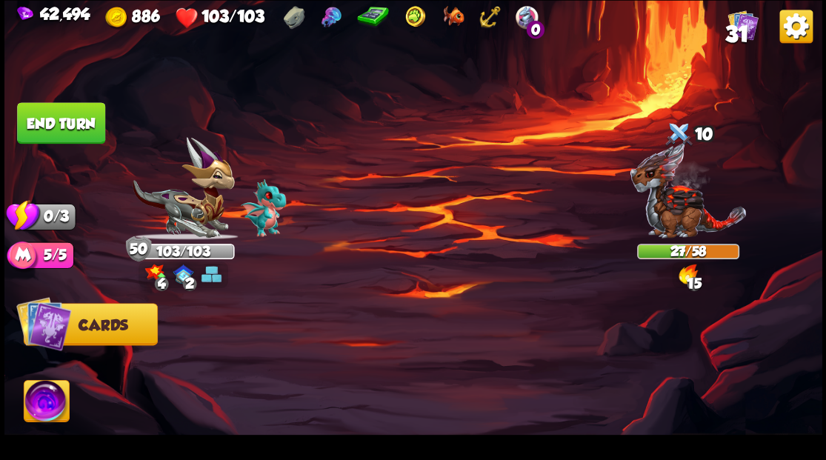
click at [86, 132] on button "End turn" at bounding box center [61, 122] width 88 height 41
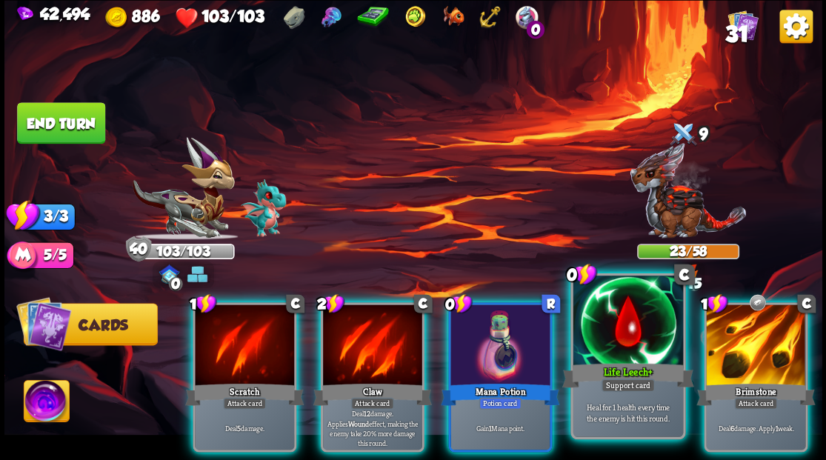
click at [599, 343] on div at bounding box center [628, 322] width 110 height 93
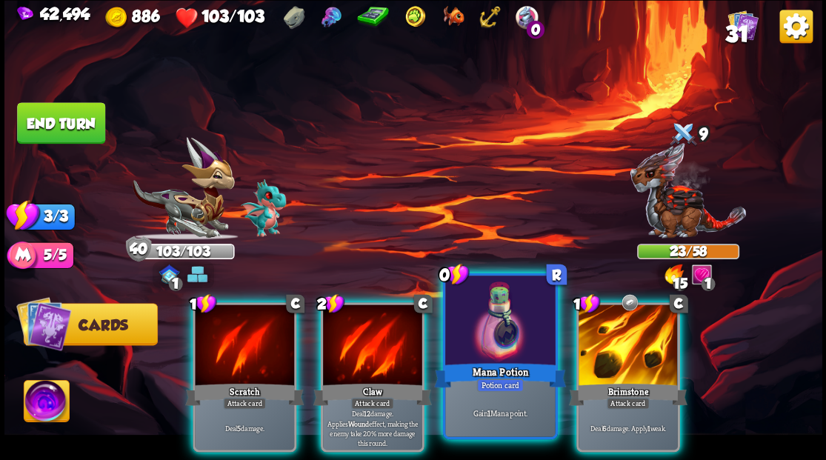
click at [496, 333] on div at bounding box center [500, 322] width 110 height 93
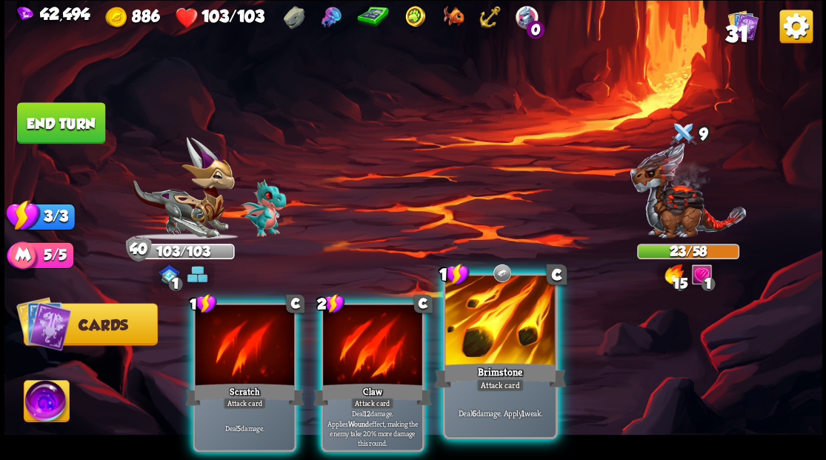
click at [496, 330] on div at bounding box center [500, 322] width 110 height 93
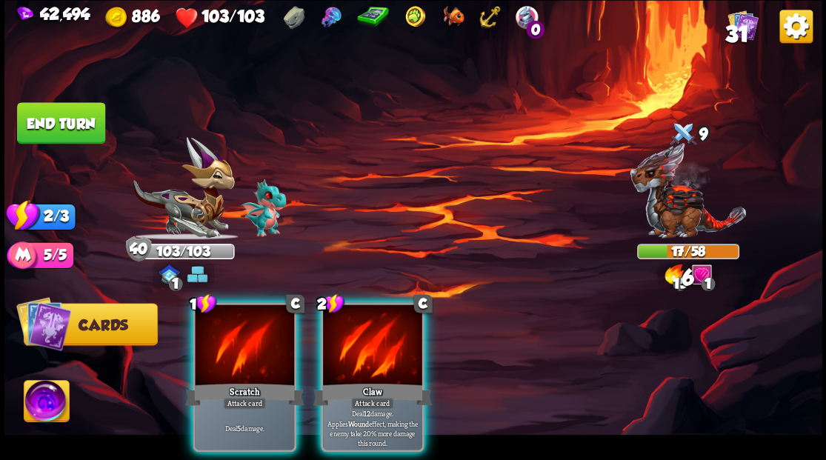
click at [384, 336] on div at bounding box center [372, 346] width 99 height 84
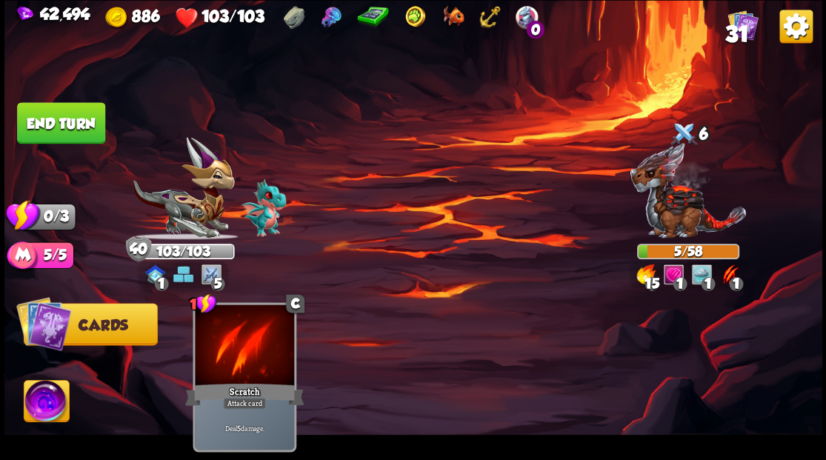
click at [86, 133] on button "End turn" at bounding box center [61, 122] width 88 height 41
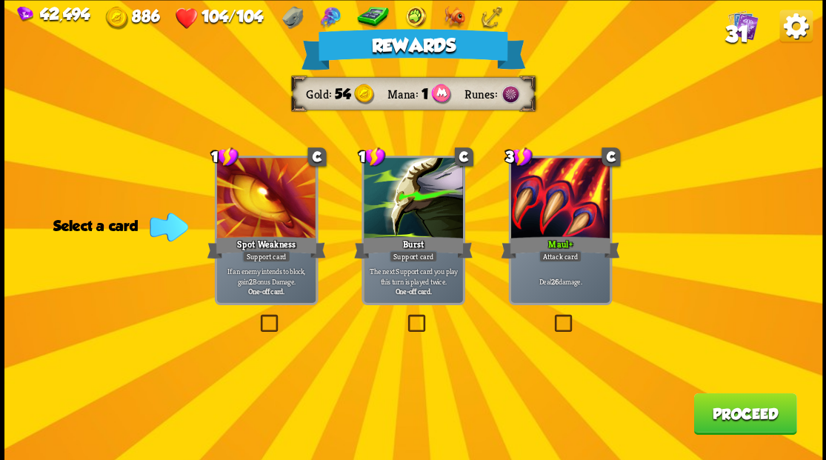
click at [727, 416] on button "Proceed" at bounding box center [744, 413] width 103 height 41
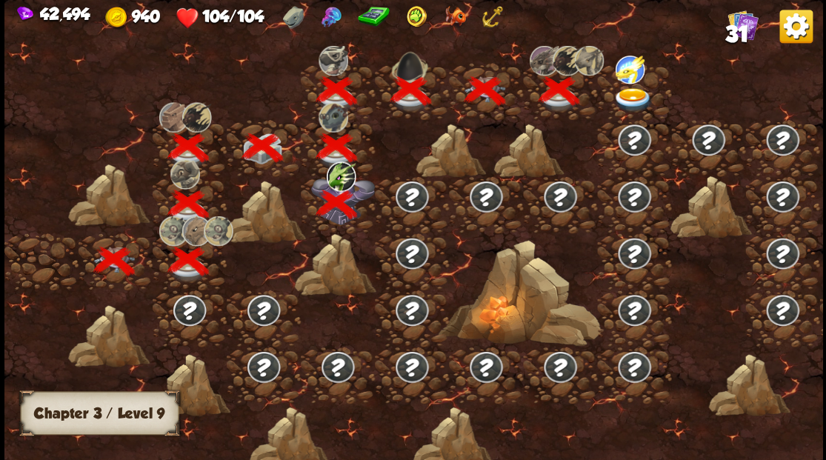
click at [623, 93] on img at bounding box center [633, 99] width 41 height 24
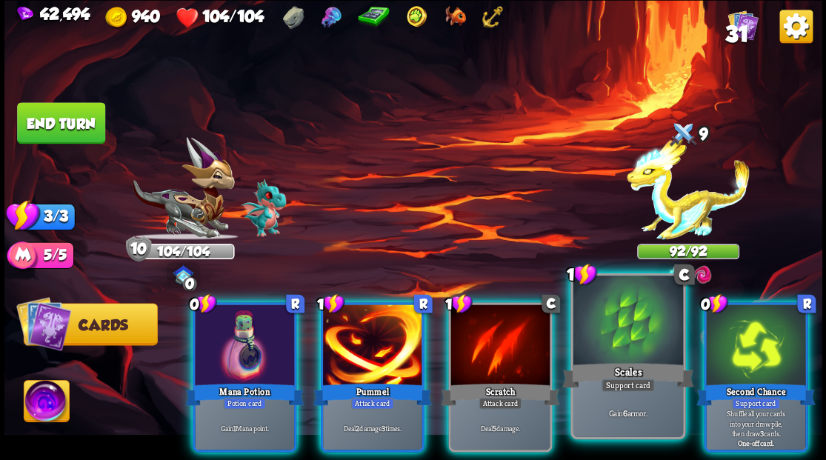
click at [602, 327] on div at bounding box center [628, 322] width 110 height 93
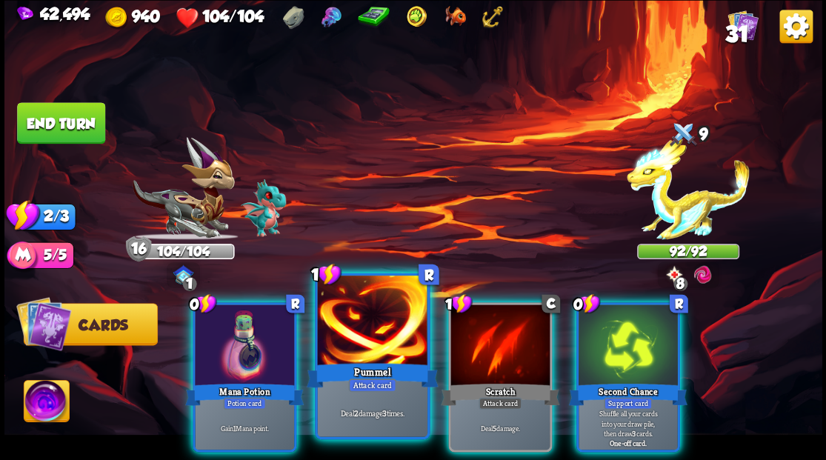
click at [333, 367] on div "Pummel" at bounding box center [372, 375] width 132 height 30
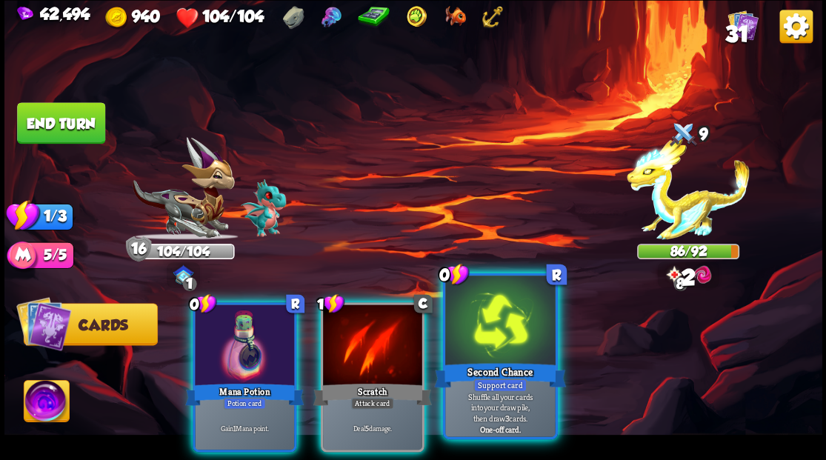
click at [486, 336] on div at bounding box center [500, 322] width 110 height 93
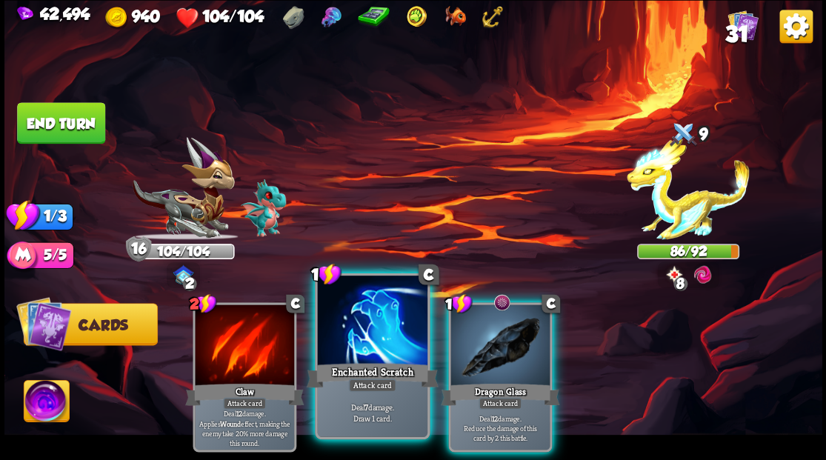
click at [373, 376] on div "Enchanted Scratch" at bounding box center [372, 375] width 132 height 30
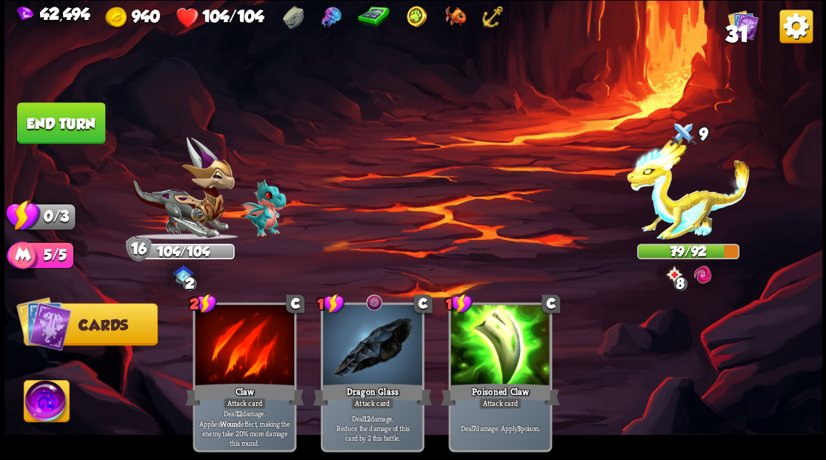
click at [60, 97] on img at bounding box center [413, 230] width 818 height 460
click at [61, 133] on button "End turn" at bounding box center [61, 122] width 88 height 41
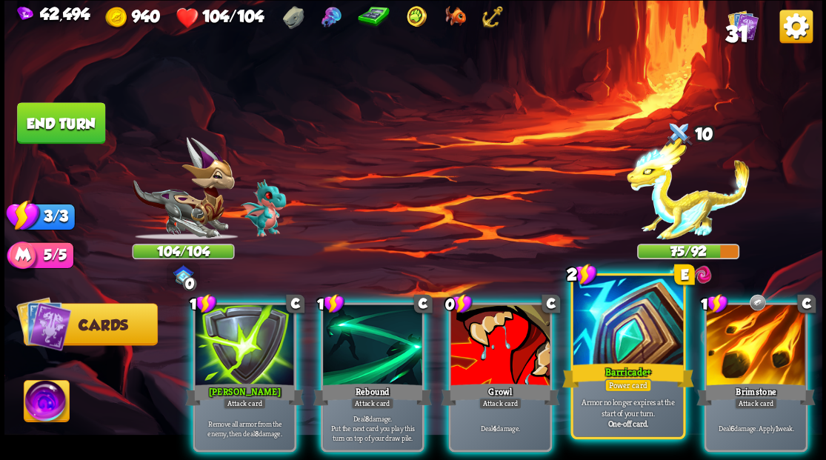
click at [609, 339] on div at bounding box center [628, 322] width 110 height 93
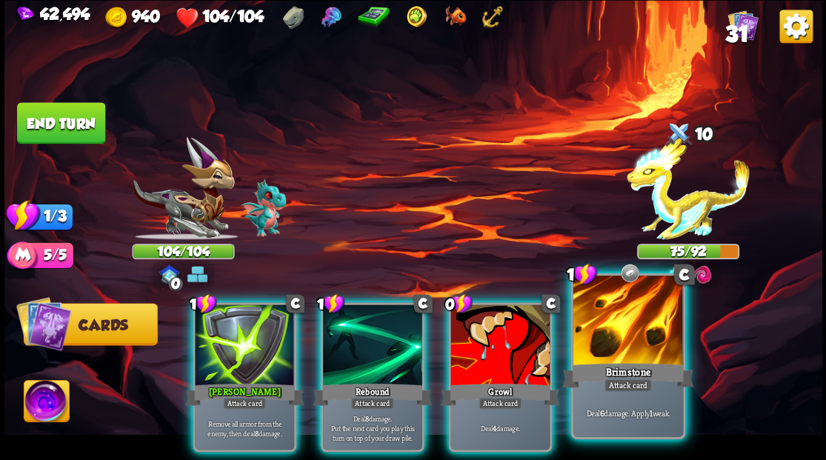
click at [639, 347] on div at bounding box center [628, 322] width 110 height 93
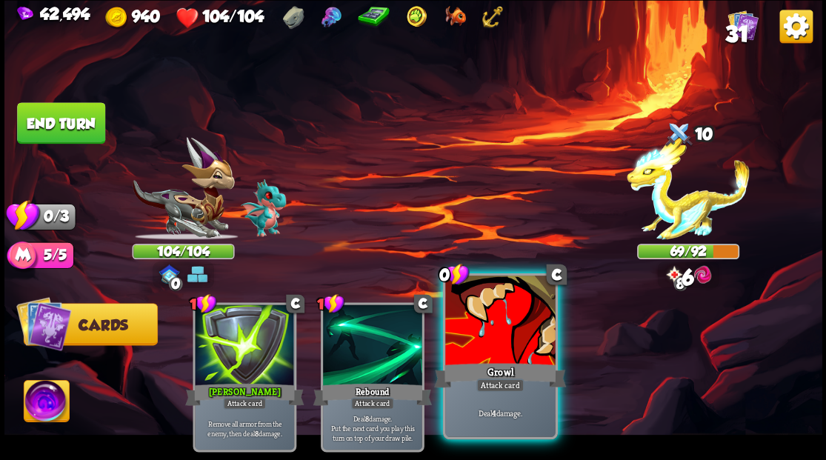
click at [478, 327] on div at bounding box center [500, 322] width 110 height 93
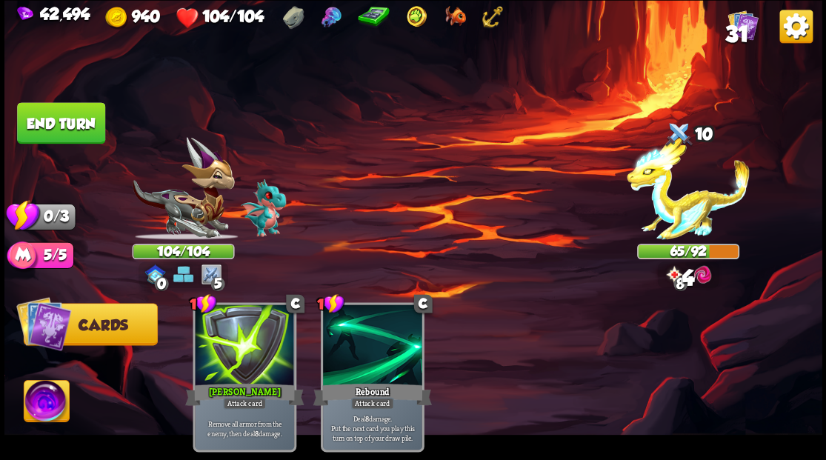
click at [67, 115] on button "End turn" at bounding box center [61, 122] width 88 height 41
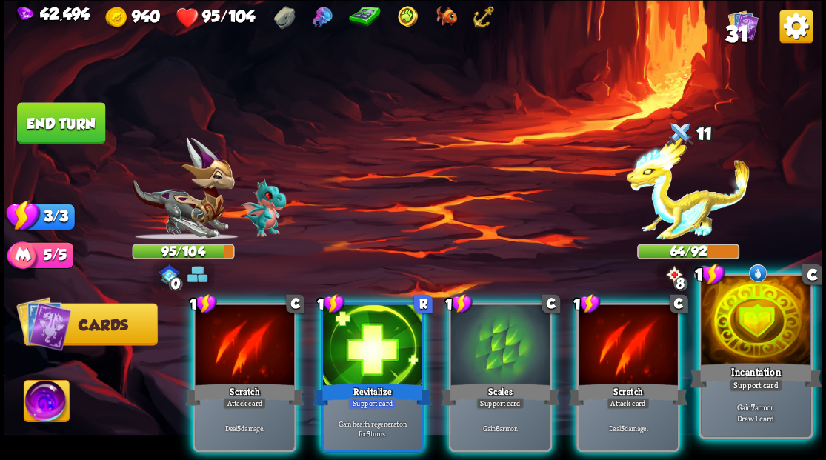
click at [754, 341] on div at bounding box center [756, 322] width 110 height 93
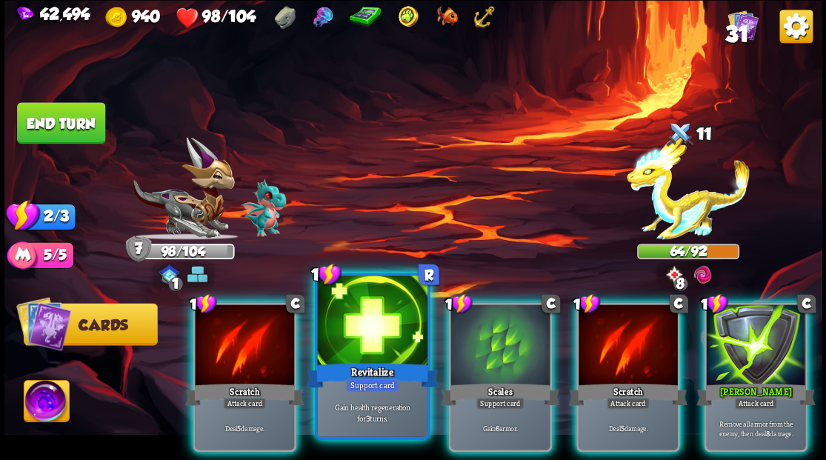
click at [356, 327] on div at bounding box center [372, 322] width 110 height 93
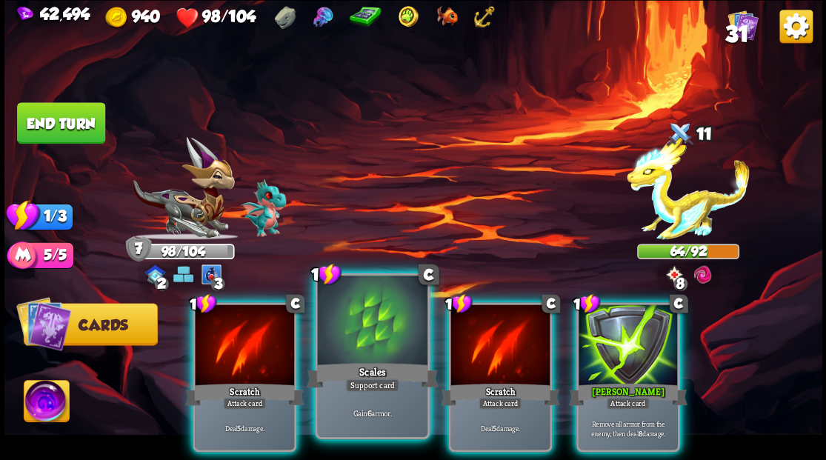
click at [357, 326] on div at bounding box center [372, 322] width 110 height 93
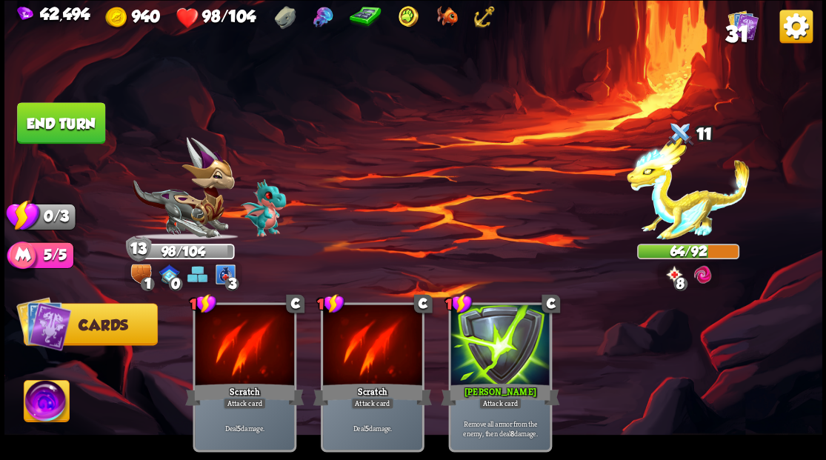
click at [46, 113] on button "End turn" at bounding box center [61, 122] width 88 height 41
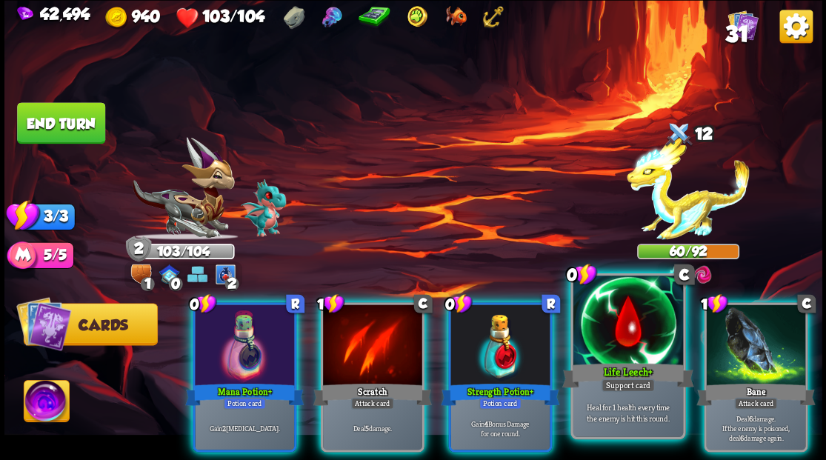
click at [619, 327] on div at bounding box center [628, 322] width 110 height 93
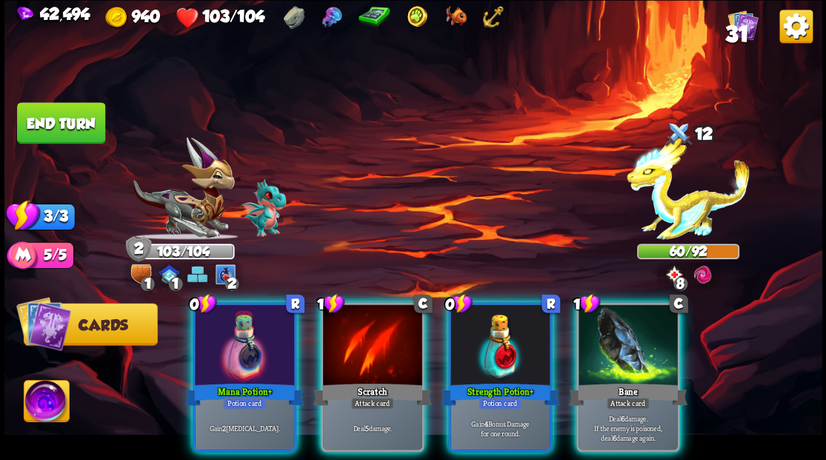
click at [486, 333] on div at bounding box center [499, 346] width 99 height 84
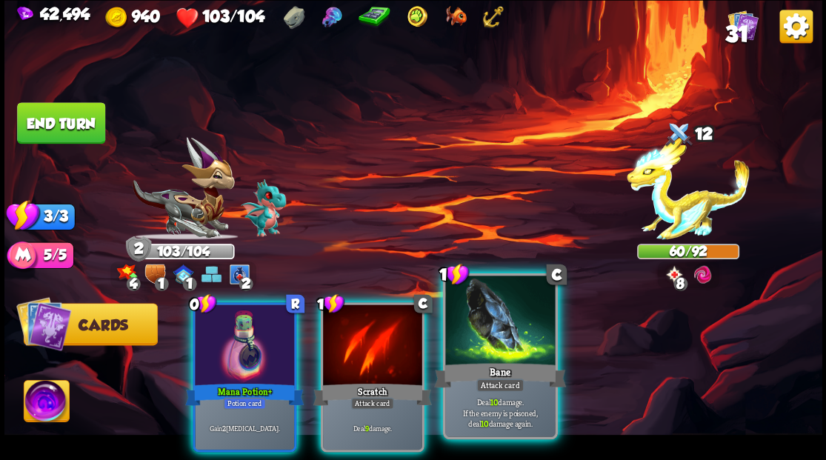
click at [489, 327] on div at bounding box center [500, 322] width 110 height 93
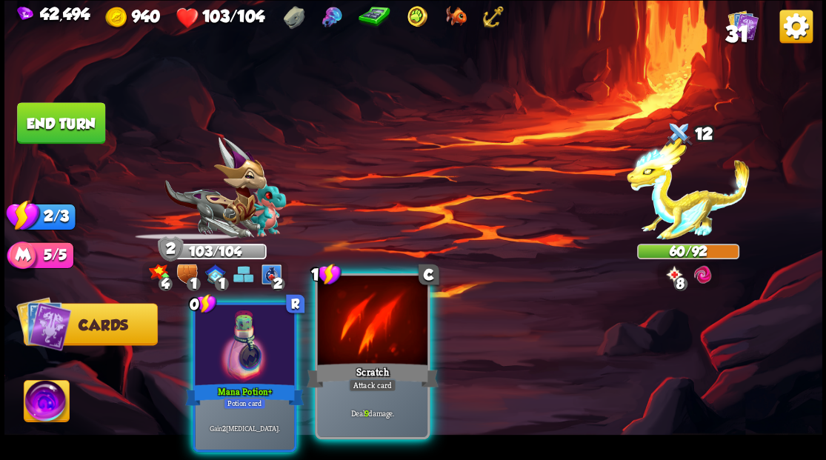
click at [362, 336] on div at bounding box center [372, 322] width 110 height 93
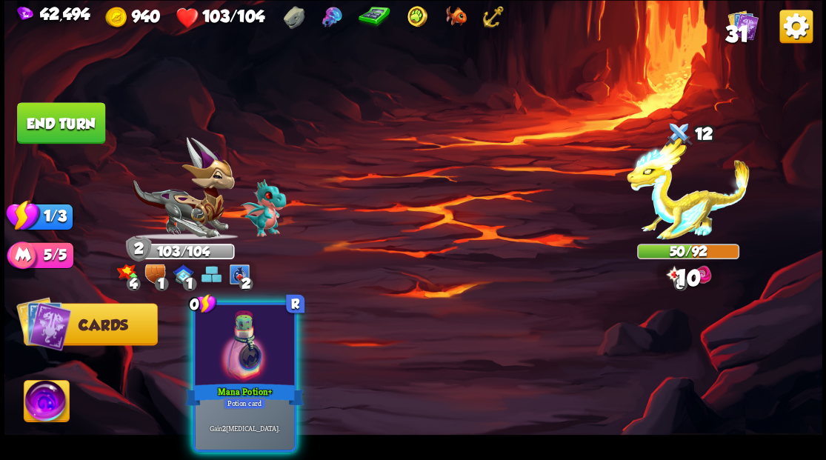
drag, startPoint x: 250, startPoint y: 330, endPoint x: 167, endPoint y: 304, distance: 87.2
click at [243, 327] on div at bounding box center [244, 346] width 99 height 84
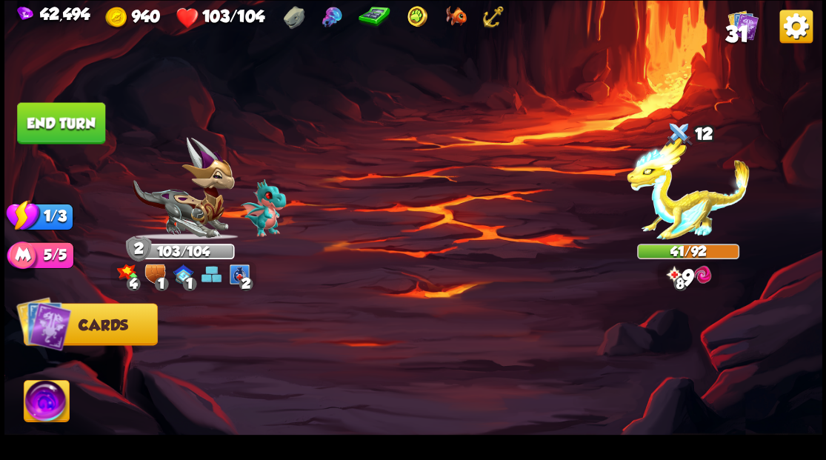
click at [68, 118] on button "End turn" at bounding box center [61, 122] width 88 height 41
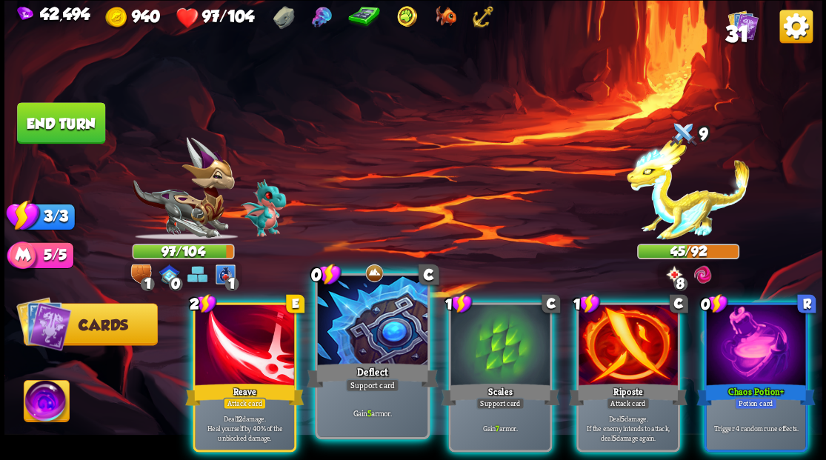
click at [356, 305] on div at bounding box center [372, 322] width 110 height 93
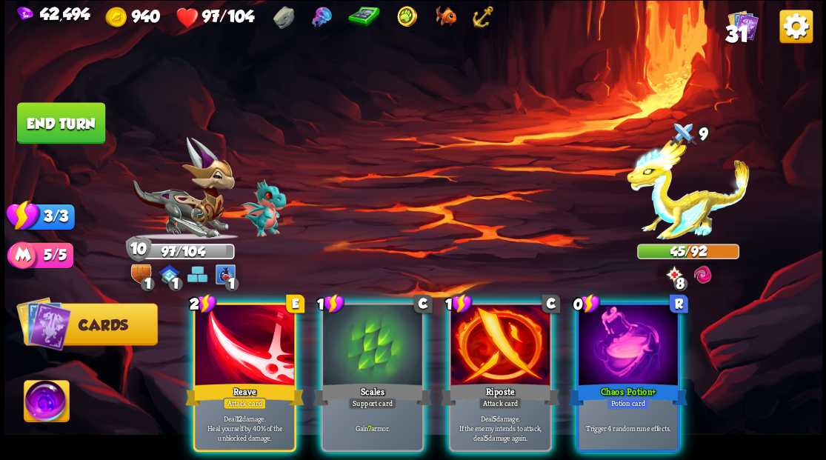
click at [466, 323] on div at bounding box center [499, 346] width 99 height 84
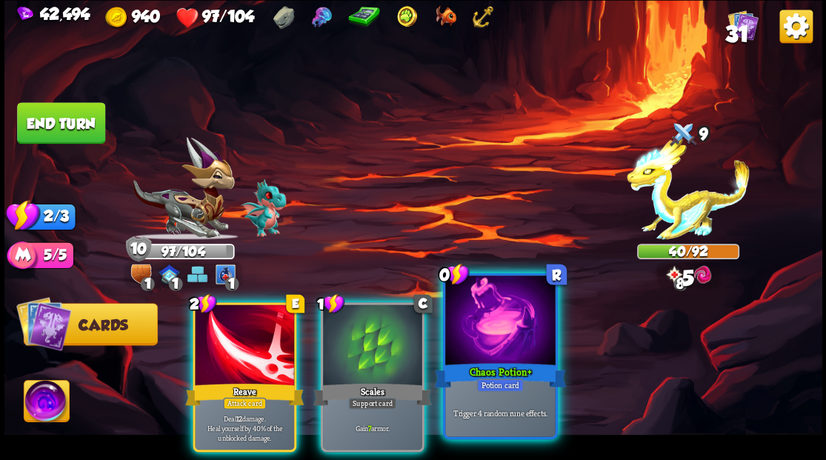
click at [489, 332] on div at bounding box center [500, 322] width 110 height 93
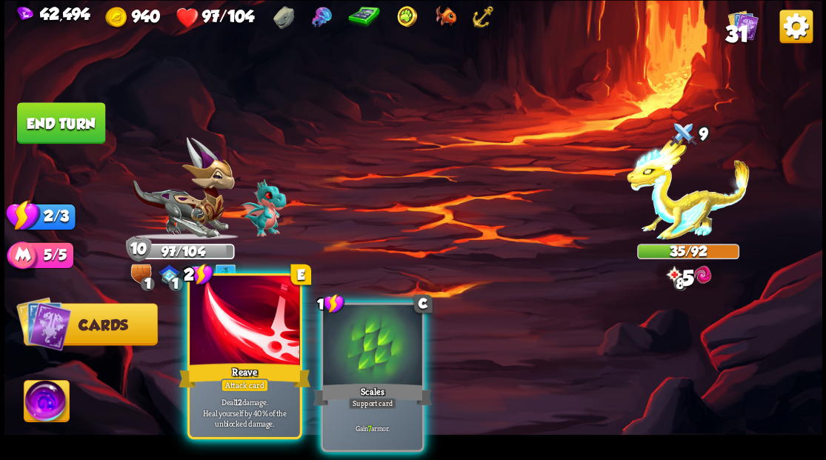
click at [247, 352] on div at bounding box center [245, 322] width 110 height 93
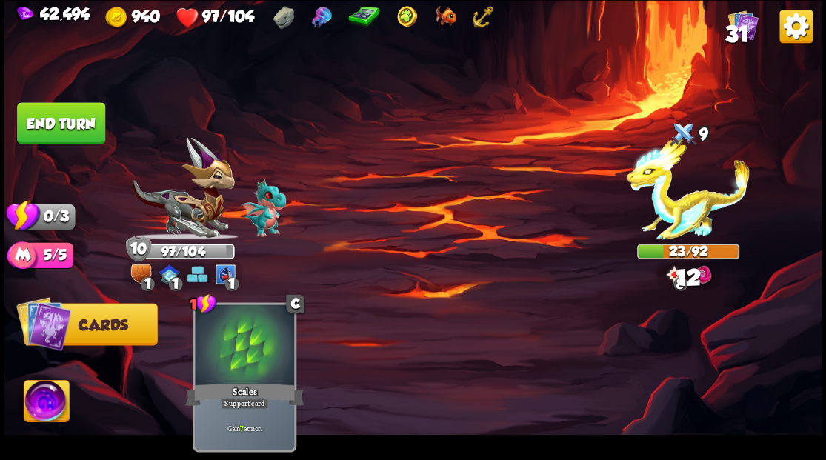
drag, startPoint x: 44, startPoint y: 113, endPoint x: 58, endPoint y: 115, distance: 14.2
click at [44, 114] on button "End turn" at bounding box center [61, 122] width 88 height 41
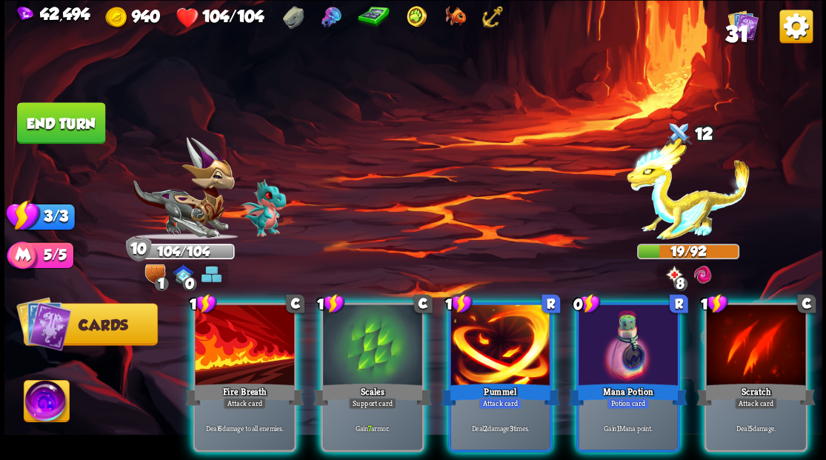
drag, startPoint x: 609, startPoint y: 322, endPoint x: 592, endPoint y: 305, distance: 23.6
click at [608, 321] on div at bounding box center [628, 346] width 99 height 84
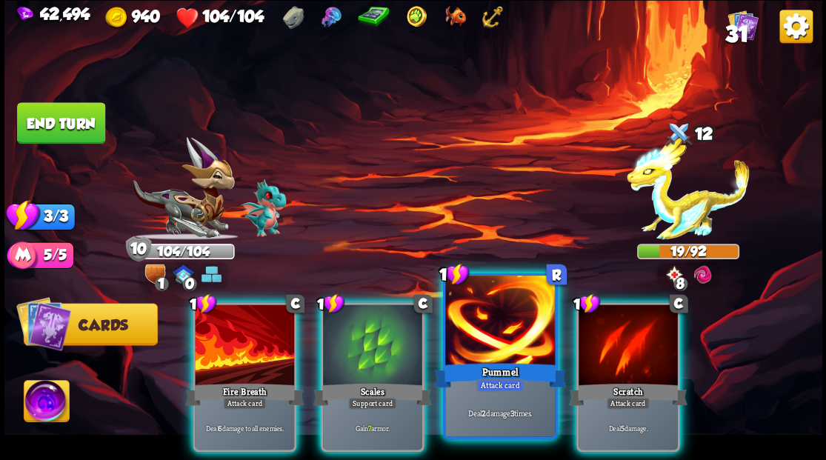
click at [500, 317] on div at bounding box center [500, 322] width 110 height 93
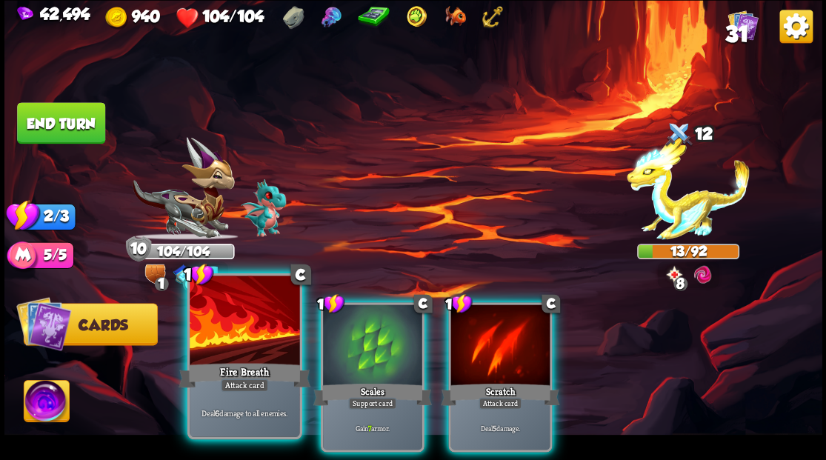
click at [231, 341] on div at bounding box center [245, 322] width 110 height 93
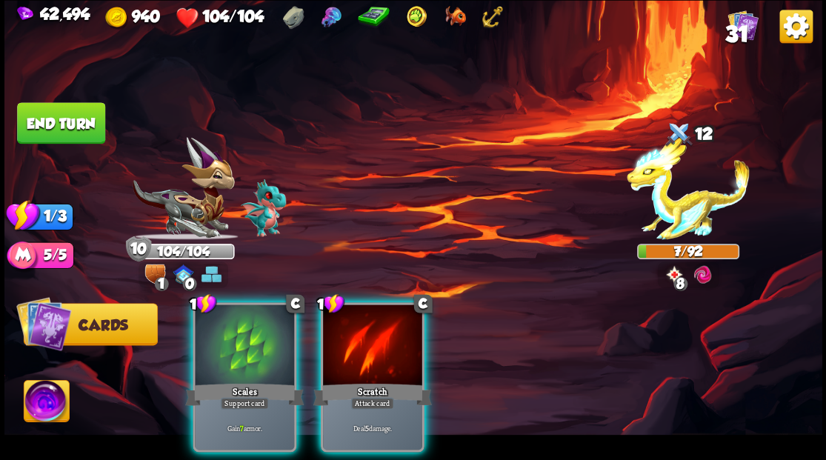
click at [363, 330] on div at bounding box center [372, 346] width 99 height 84
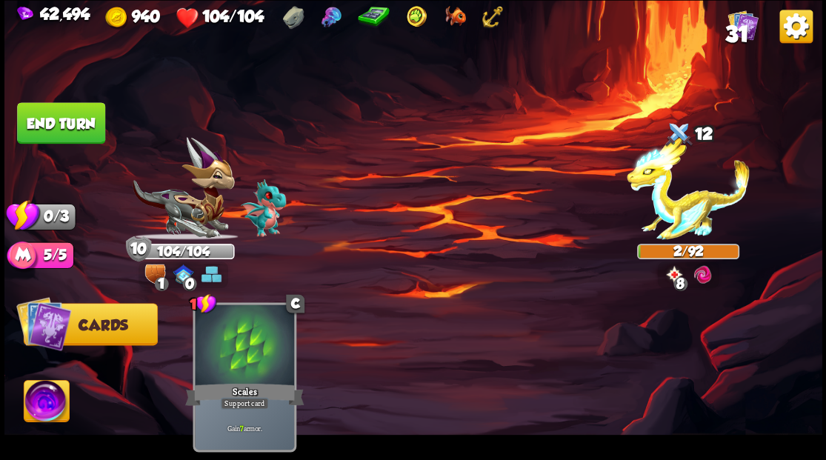
click at [75, 124] on button "End turn" at bounding box center [61, 122] width 88 height 41
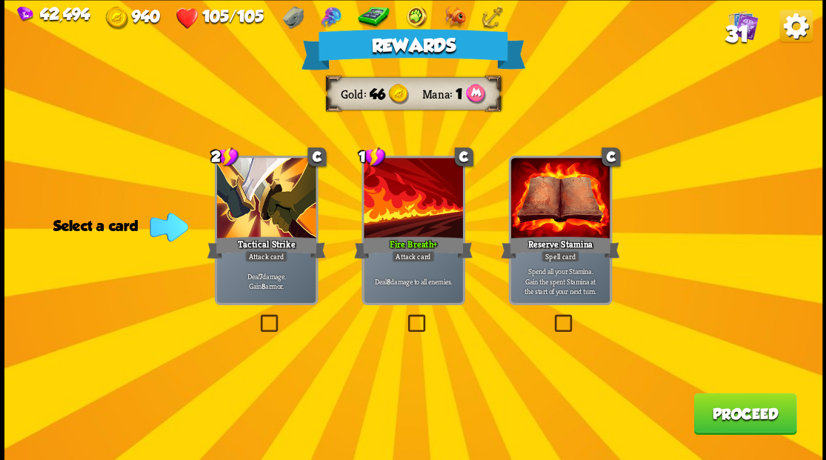
click at [404, 316] on label at bounding box center [404, 316] width 0 height 0
click at [0, 0] on input "checkbox" at bounding box center [0, 0] width 0 height 0
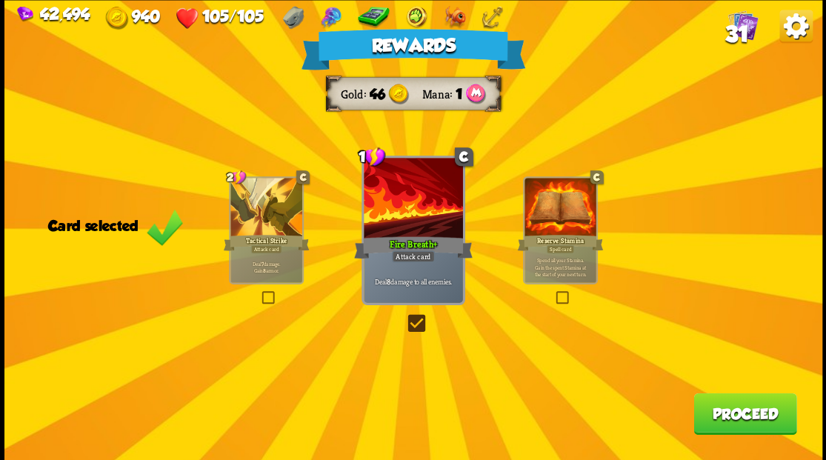
click at [741, 412] on button "Proceed" at bounding box center [744, 413] width 103 height 41
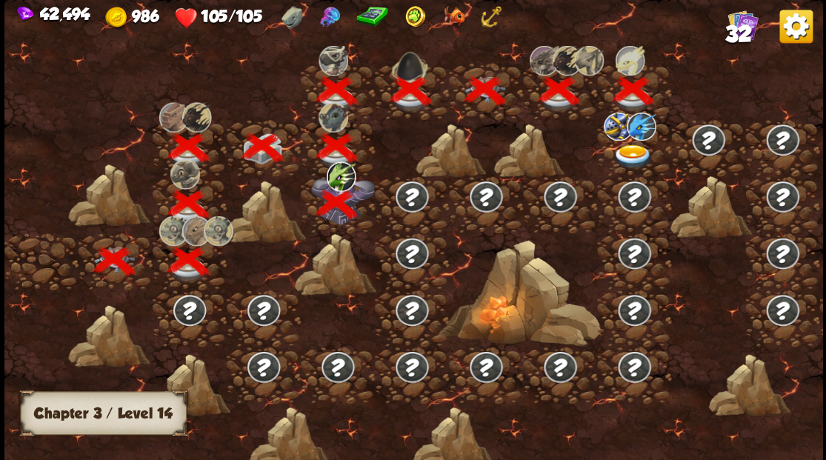
scroll to position [0, 225]
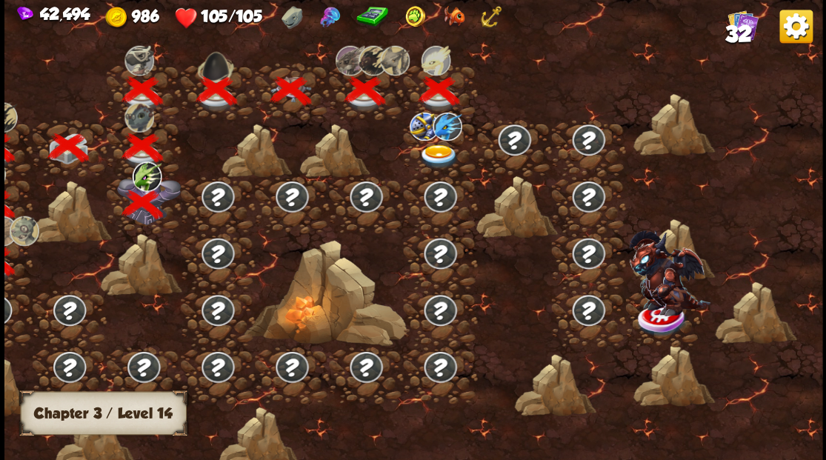
click at [443, 151] on img at bounding box center [438, 156] width 41 height 24
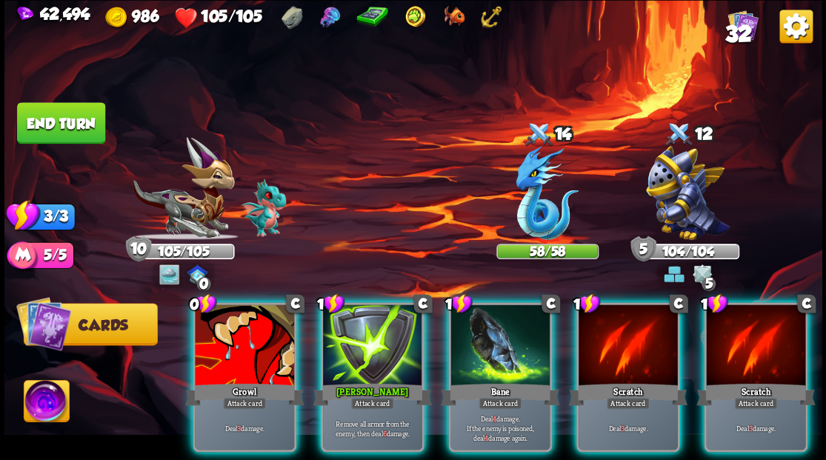
drag, startPoint x: 39, startPoint y: 407, endPoint x: 60, endPoint y: 402, distance: 22.3
click at [39, 407] on img at bounding box center [46, 403] width 45 height 46
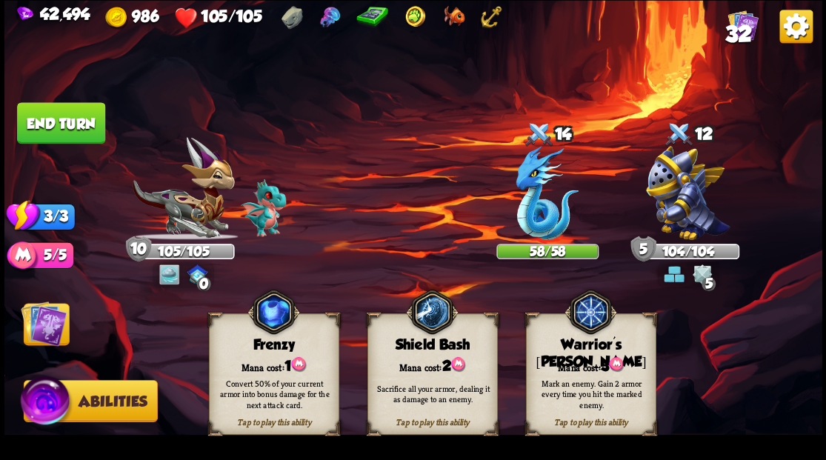
click at [573, 358] on div "Mana cost: 3" at bounding box center [590, 365] width 129 height 19
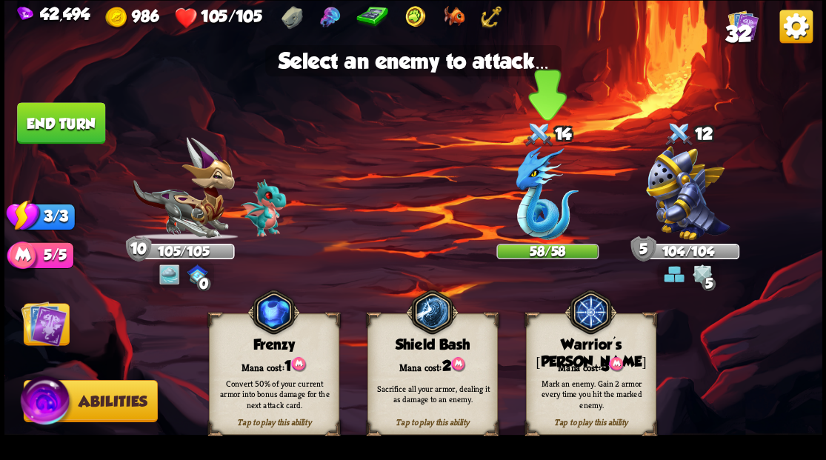
click at [530, 199] on img at bounding box center [547, 193] width 63 height 94
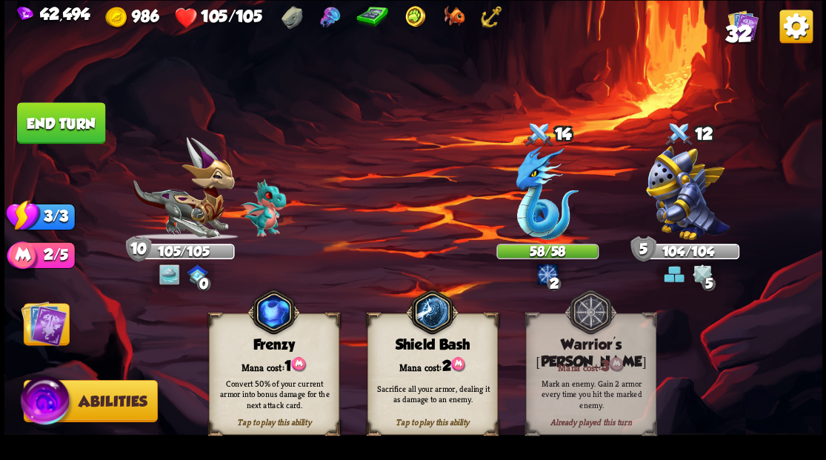
click at [47, 330] on img at bounding box center [44, 323] width 46 height 46
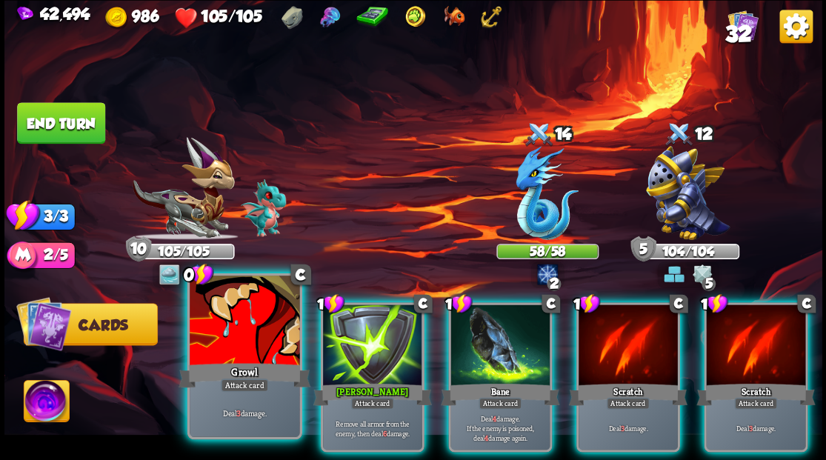
click at [250, 334] on div at bounding box center [245, 322] width 110 height 93
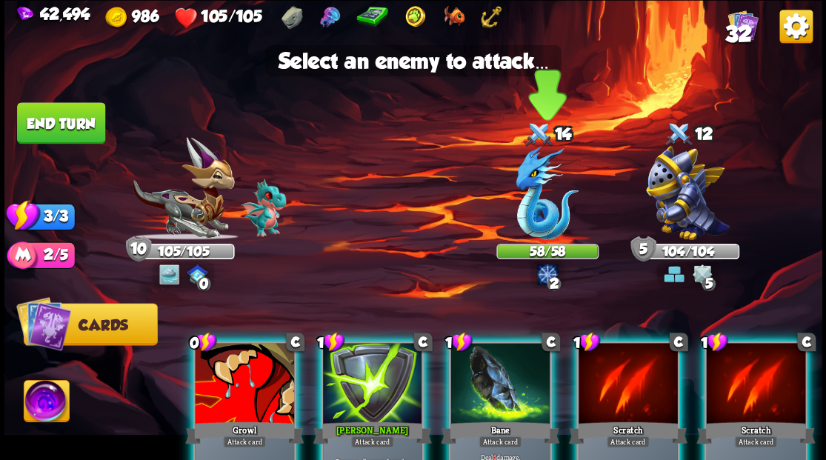
click at [525, 212] on img at bounding box center [547, 193] width 63 height 94
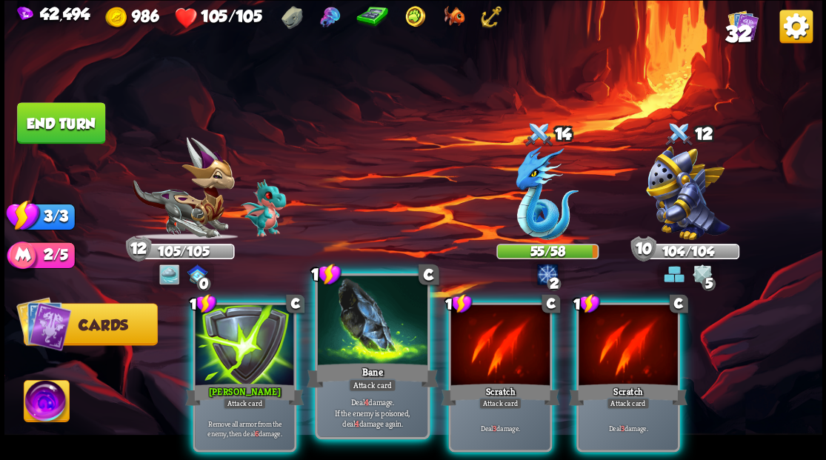
click at [372, 346] on div at bounding box center [372, 322] width 110 height 93
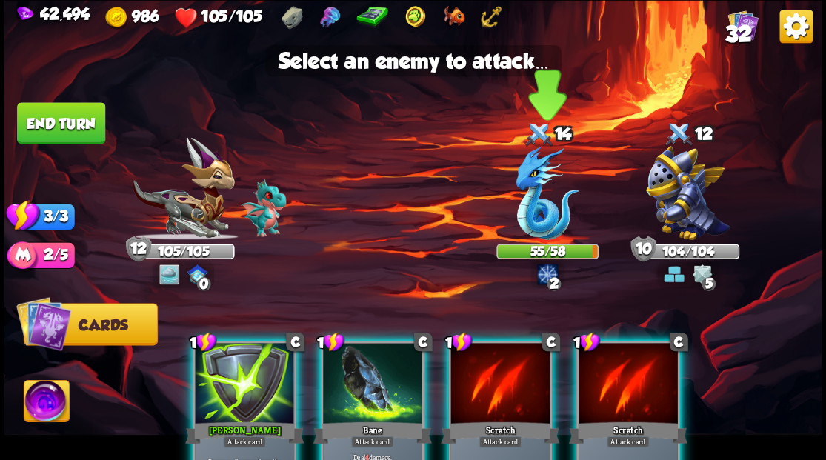
click at [541, 204] on img at bounding box center [547, 193] width 63 height 94
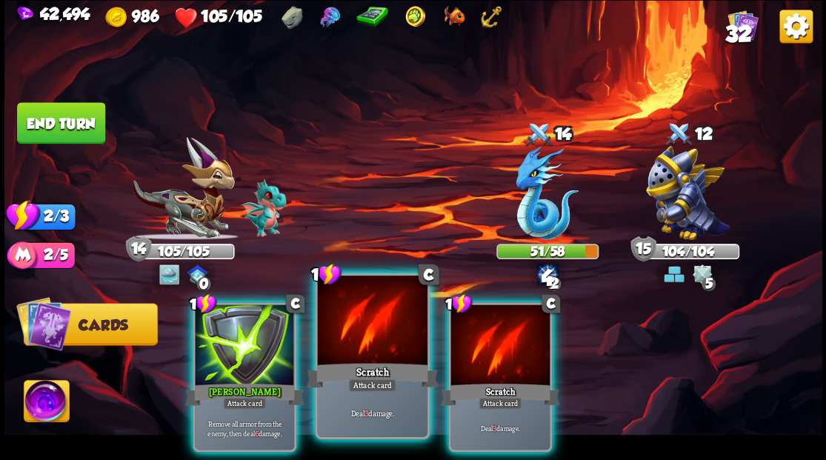
drag, startPoint x: 384, startPoint y: 330, endPoint x: 383, endPoint y: 323, distance: 7.6
click at [383, 327] on div at bounding box center [372, 322] width 110 height 93
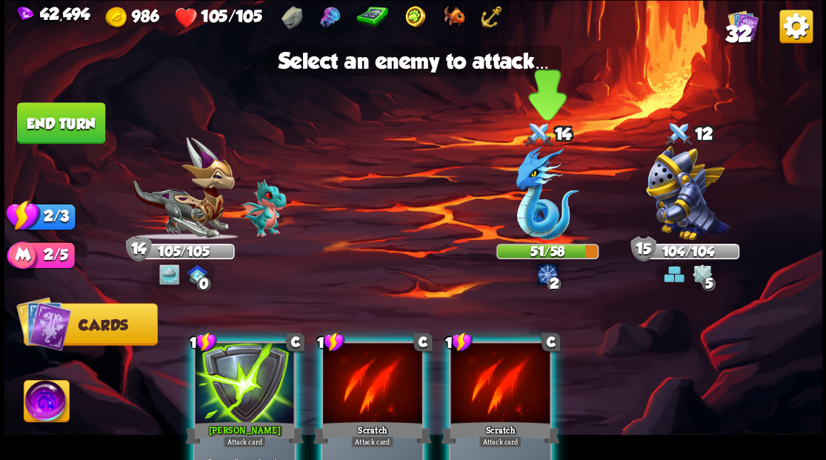
click at [529, 193] on img at bounding box center [547, 193] width 63 height 94
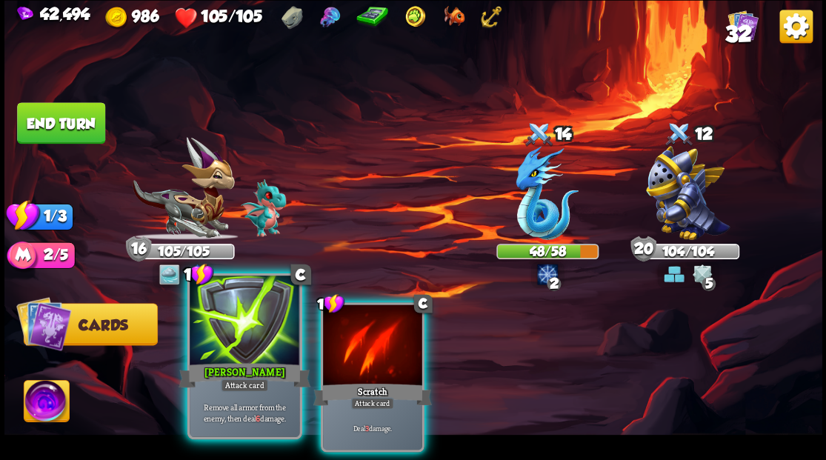
click at [257, 337] on div at bounding box center [245, 322] width 110 height 93
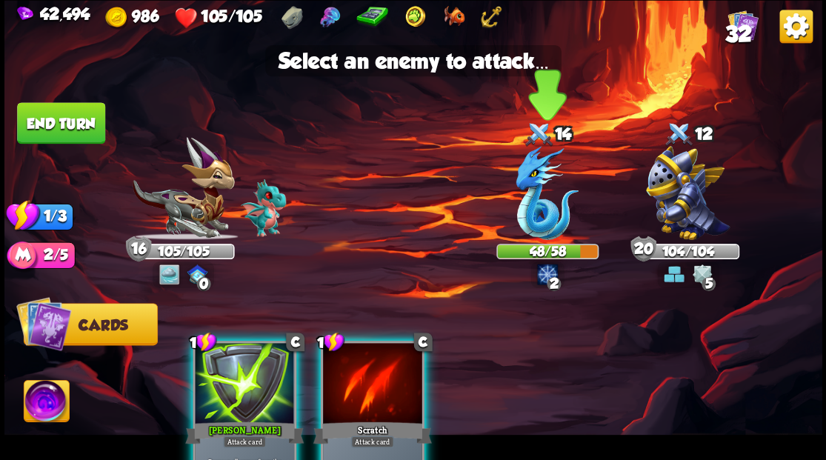
click at [542, 202] on img at bounding box center [547, 193] width 63 height 94
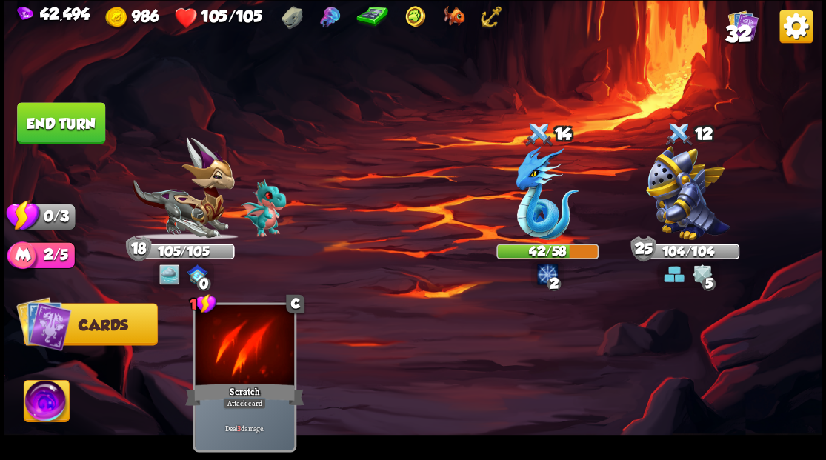
click at [60, 130] on button "End turn" at bounding box center [61, 122] width 88 height 41
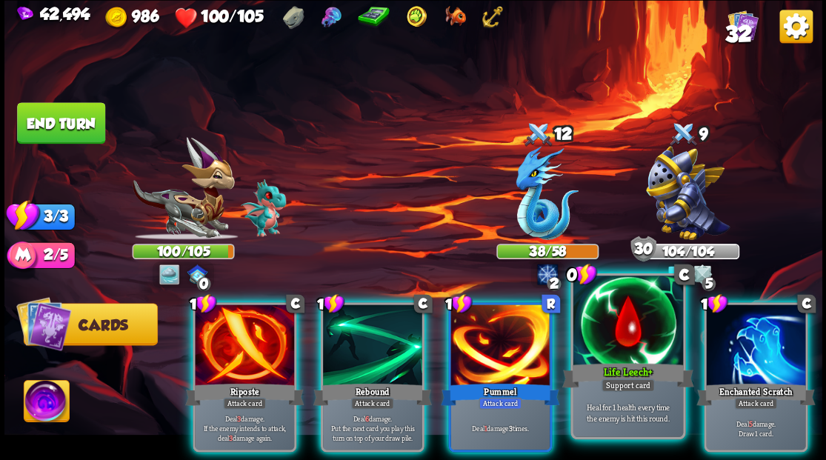
click at [624, 339] on div at bounding box center [628, 322] width 110 height 93
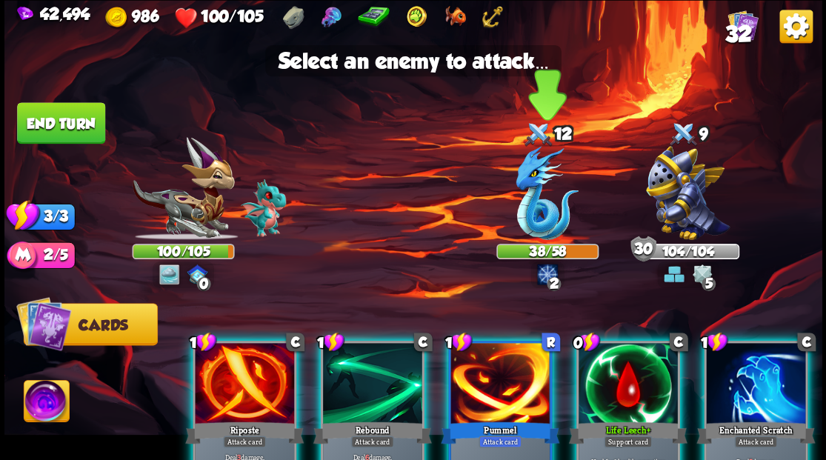
click at [538, 206] on img at bounding box center [547, 193] width 63 height 94
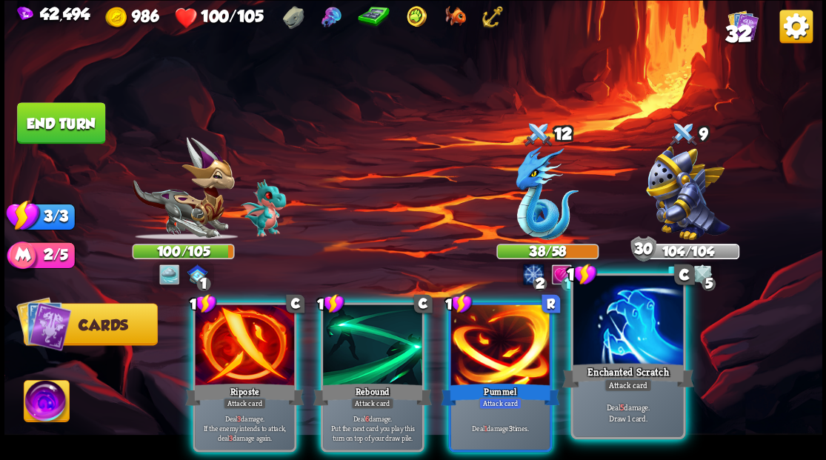
click at [631, 342] on div at bounding box center [628, 322] width 110 height 93
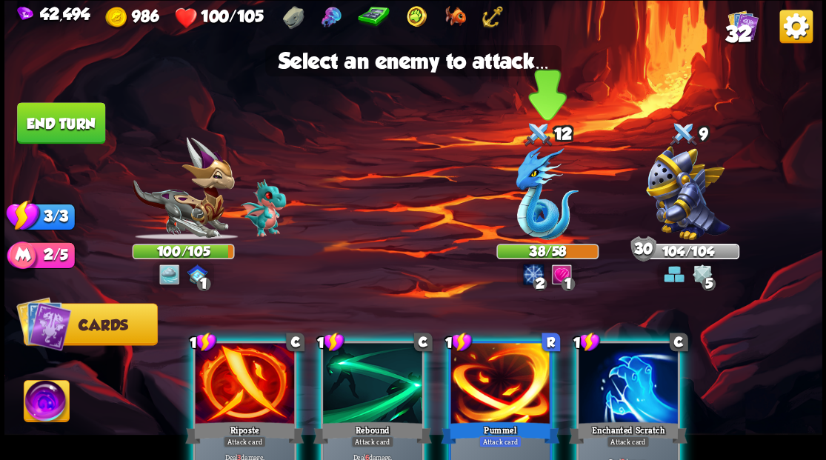
click at [532, 208] on img at bounding box center [547, 193] width 63 height 94
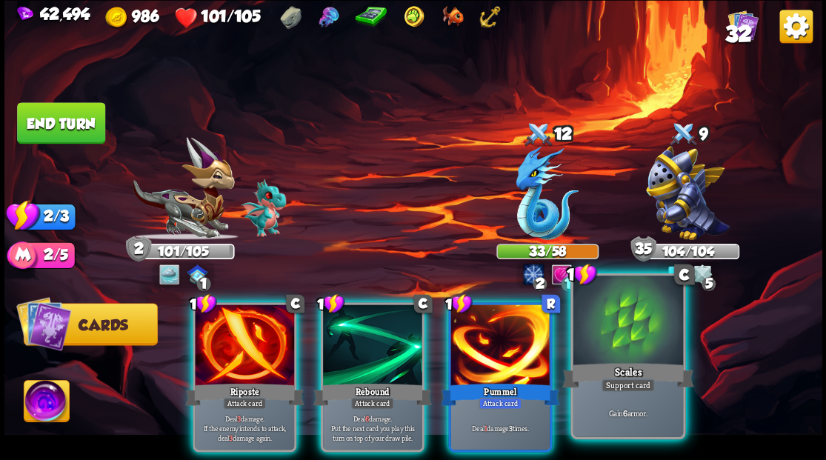
click at [633, 339] on div at bounding box center [628, 322] width 110 height 93
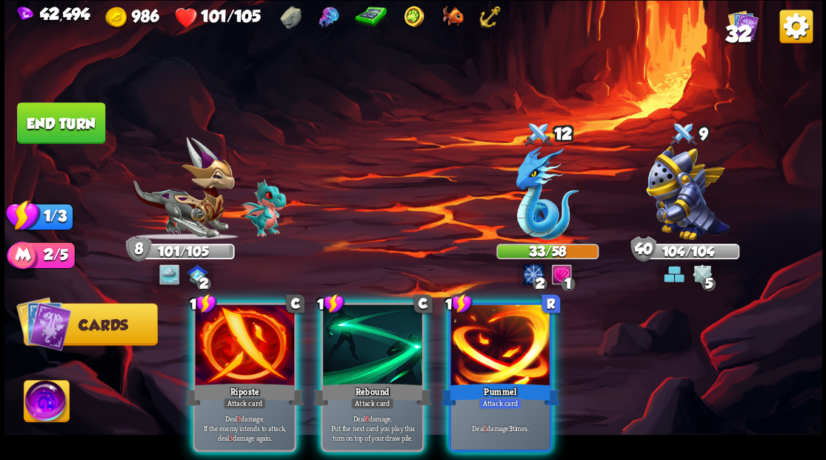
drag, startPoint x: 502, startPoint y: 335, endPoint x: 493, endPoint y: 290, distance: 45.5
click at [499, 334] on div at bounding box center [499, 346] width 99 height 84
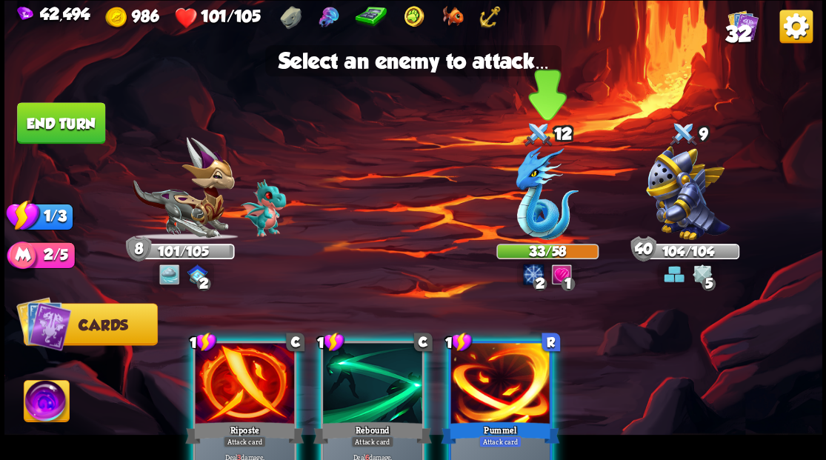
click at [527, 202] on img at bounding box center [547, 193] width 63 height 94
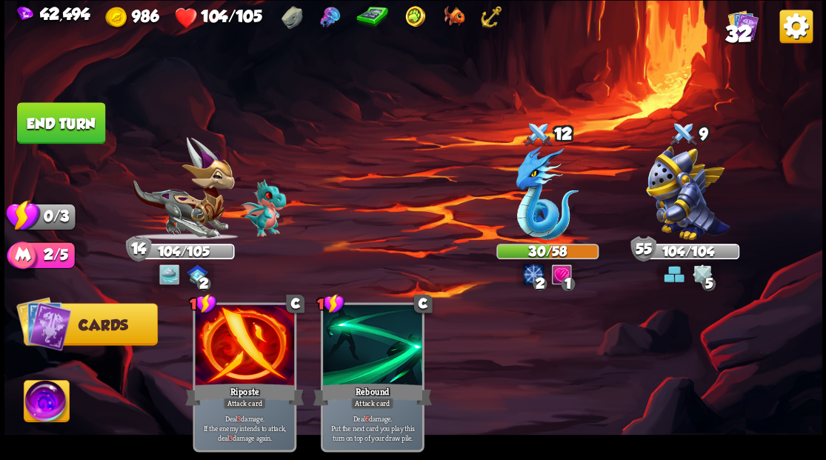
click at [73, 121] on button "End turn" at bounding box center [61, 122] width 88 height 41
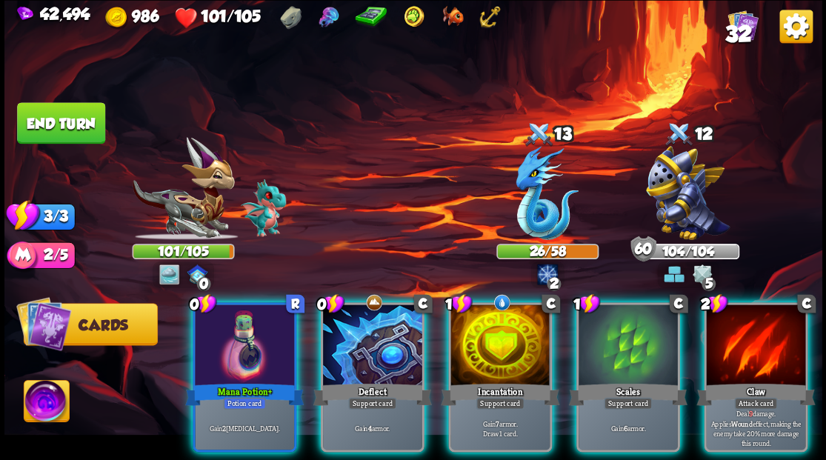
drag, startPoint x: 221, startPoint y: 362, endPoint x: 229, endPoint y: 354, distance: 11.5
click at [221, 381] on div "Mana Potion+" at bounding box center [244, 394] width 119 height 27
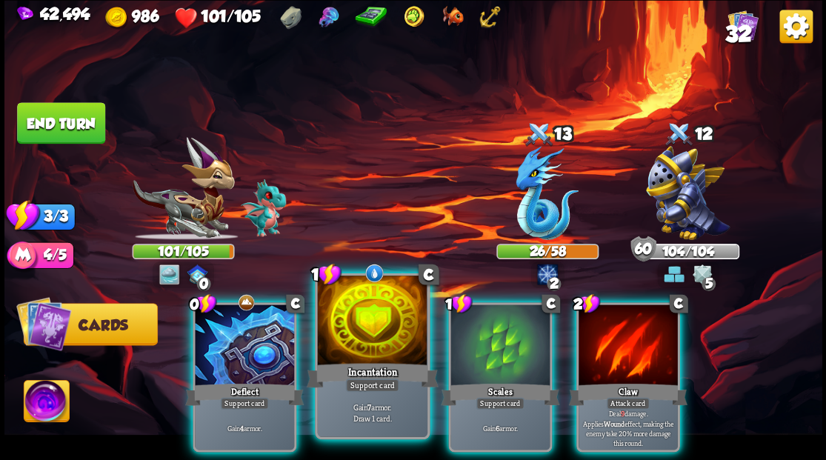
click at [337, 324] on div at bounding box center [372, 322] width 110 height 93
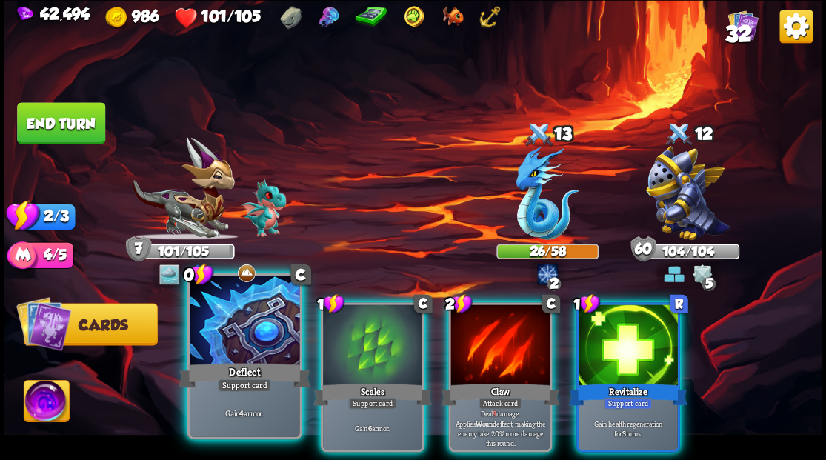
click at [228, 330] on div at bounding box center [245, 322] width 110 height 93
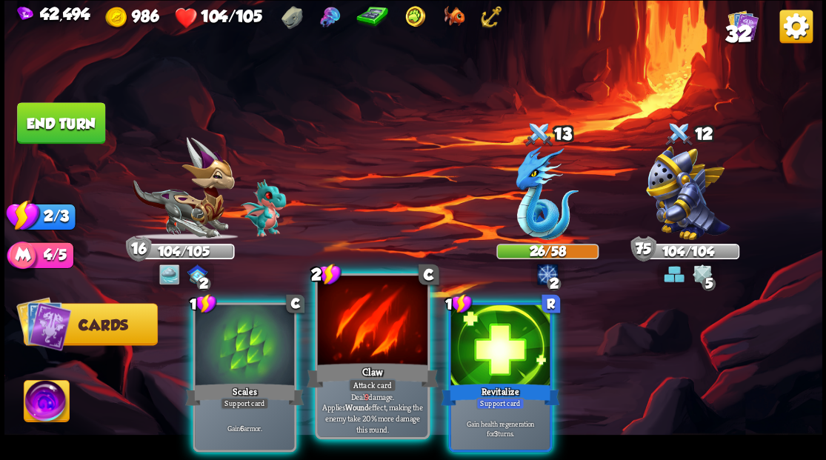
drag, startPoint x: 365, startPoint y: 333, endPoint x: 370, endPoint y: 324, distance: 10.9
click at [367, 327] on div at bounding box center [372, 322] width 110 height 93
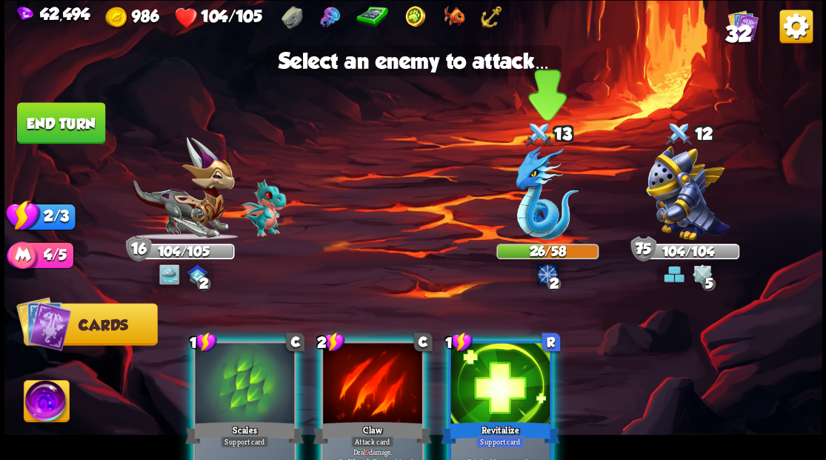
click at [526, 208] on img at bounding box center [547, 193] width 63 height 94
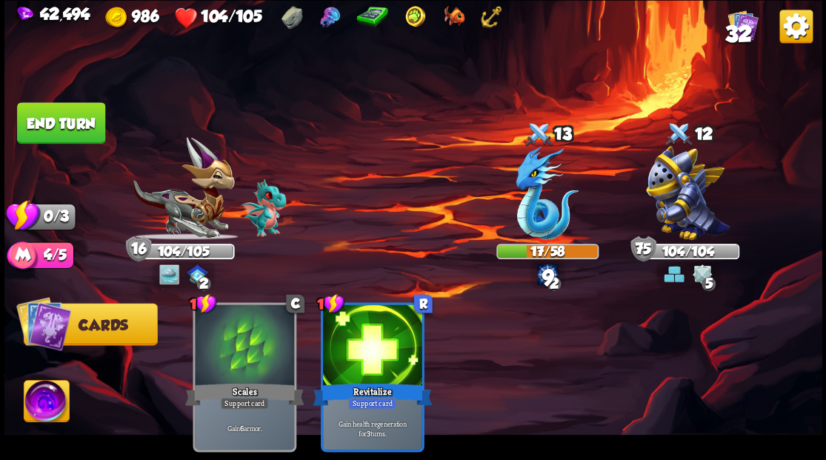
click at [92, 119] on button "End turn" at bounding box center [61, 122] width 88 height 41
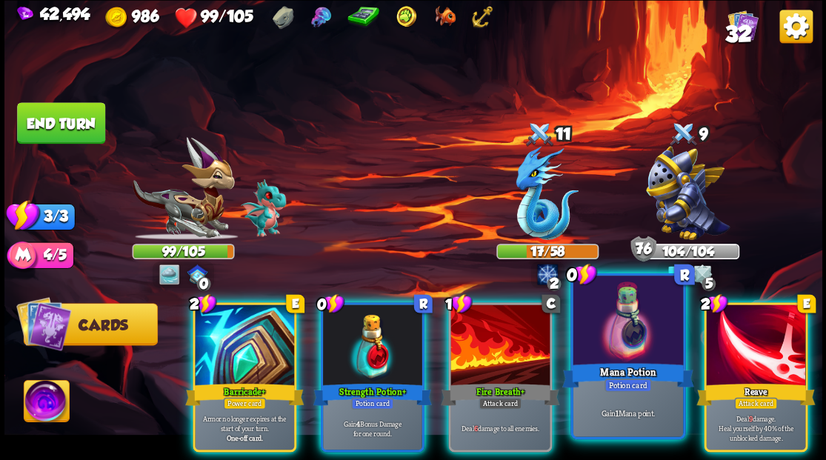
click at [620, 322] on div at bounding box center [628, 322] width 110 height 93
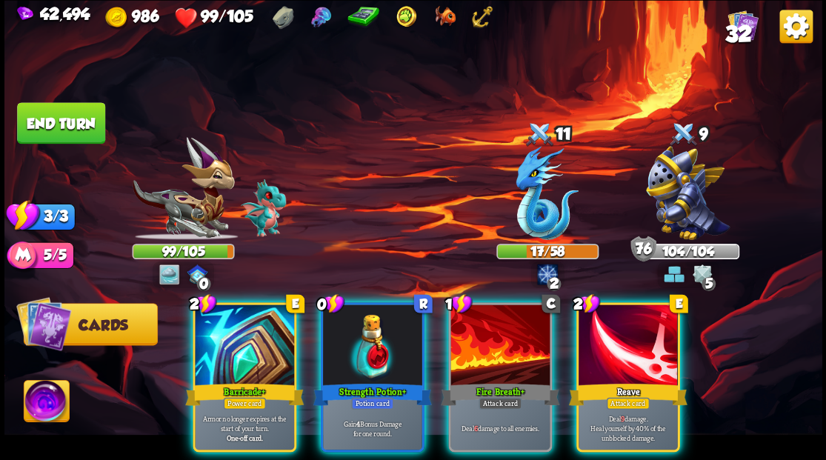
click at [219, 314] on div at bounding box center [244, 346] width 99 height 84
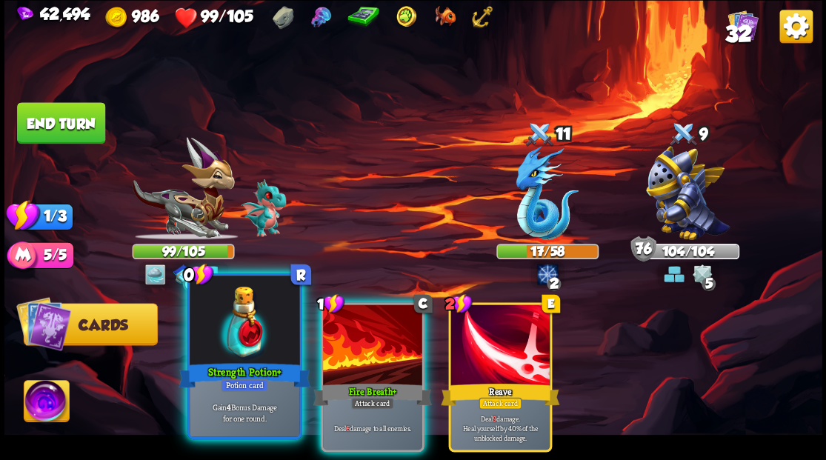
click at [222, 307] on div at bounding box center [245, 322] width 110 height 93
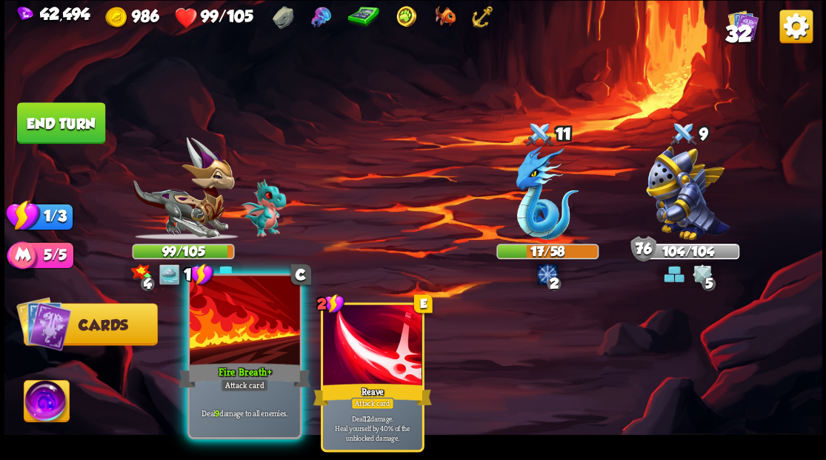
click at [224, 308] on div at bounding box center [245, 322] width 110 height 93
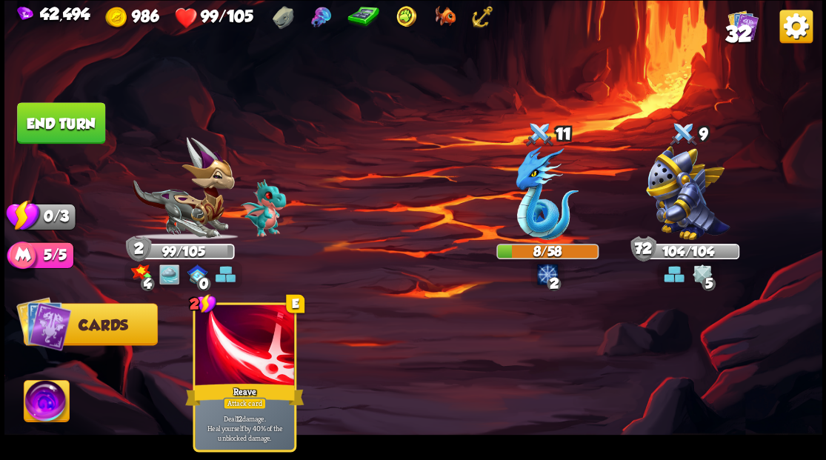
click at [63, 122] on button "End turn" at bounding box center [61, 122] width 88 height 41
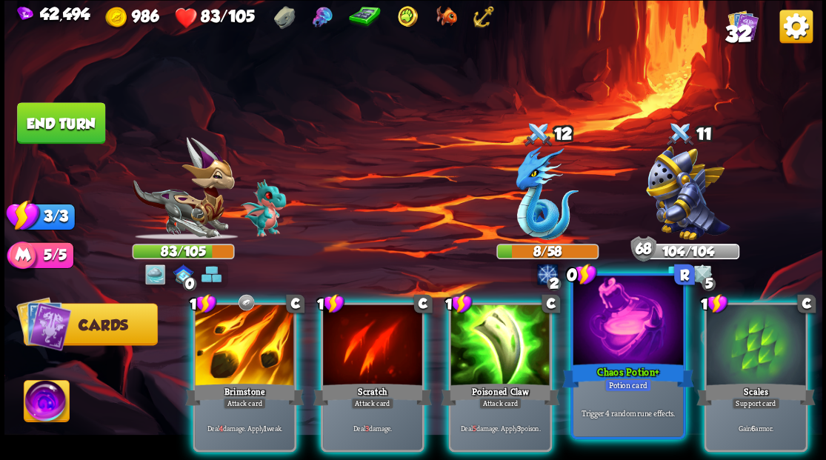
click at [614, 330] on div at bounding box center [628, 322] width 110 height 93
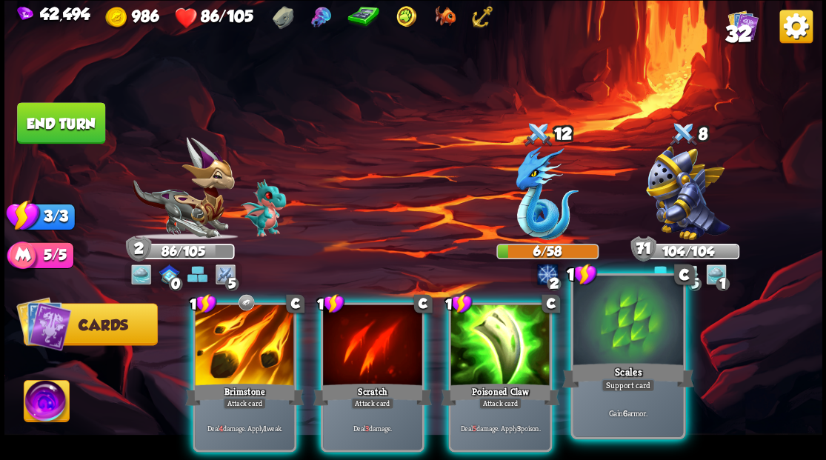
click at [624, 325] on div at bounding box center [628, 322] width 110 height 93
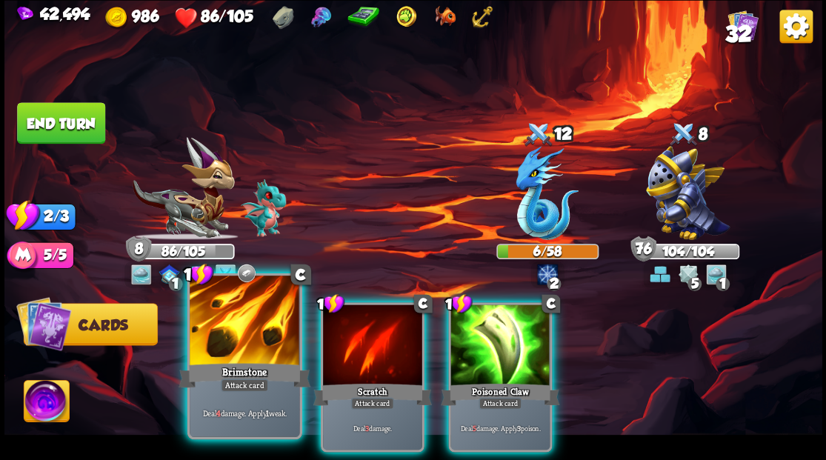
click at [233, 353] on div at bounding box center [245, 322] width 110 height 93
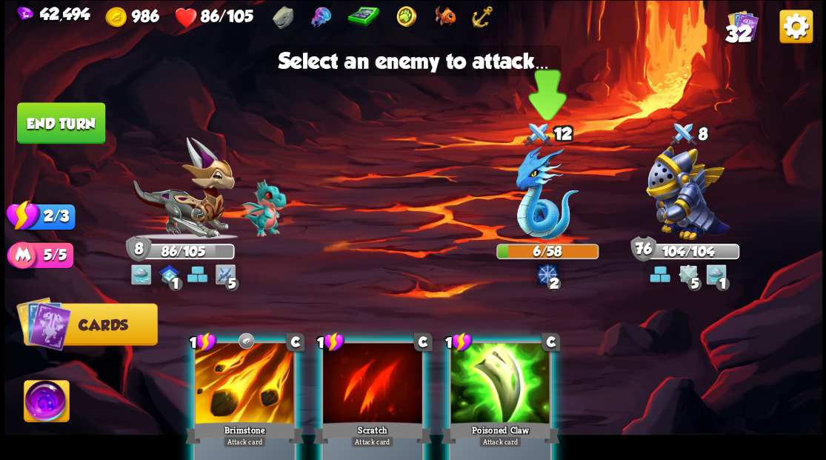
click at [533, 210] on img at bounding box center [547, 193] width 63 height 94
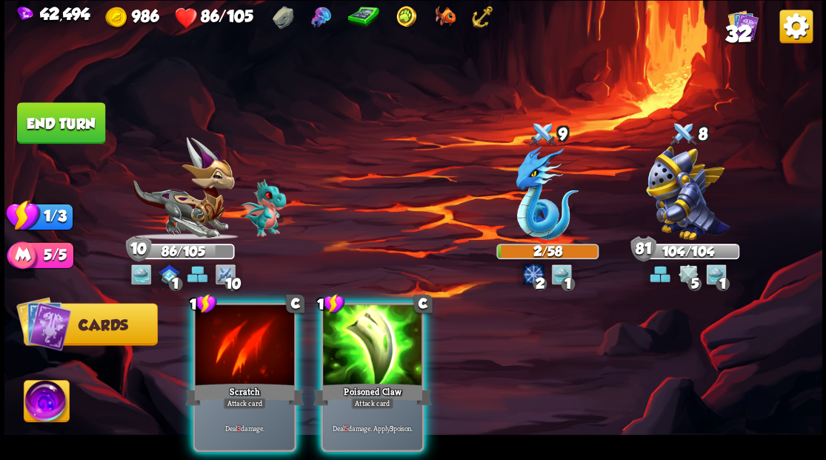
drag, startPoint x: 385, startPoint y: 320, endPoint x: 456, endPoint y: 262, distance: 91.6
click at [387, 317] on div at bounding box center [372, 346] width 99 height 84
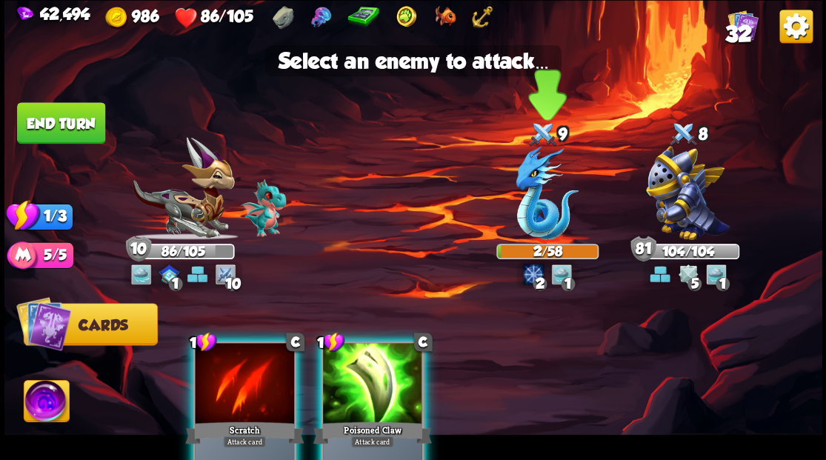
drag, startPoint x: 541, startPoint y: 209, endPoint x: 496, endPoint y: 210, distance: 45.2
click at [541, 210] on img at bounding box center [547, 193] width 63 height 94
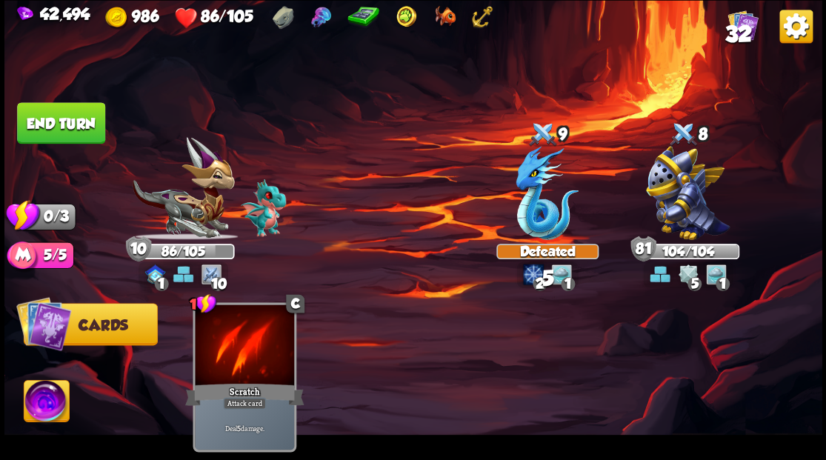
click at [70, 123] on button "End turn" at bounding box center [61, 122] width 88 height 41
